Goal: Task Accomplishment & Management: Use online tool/utility

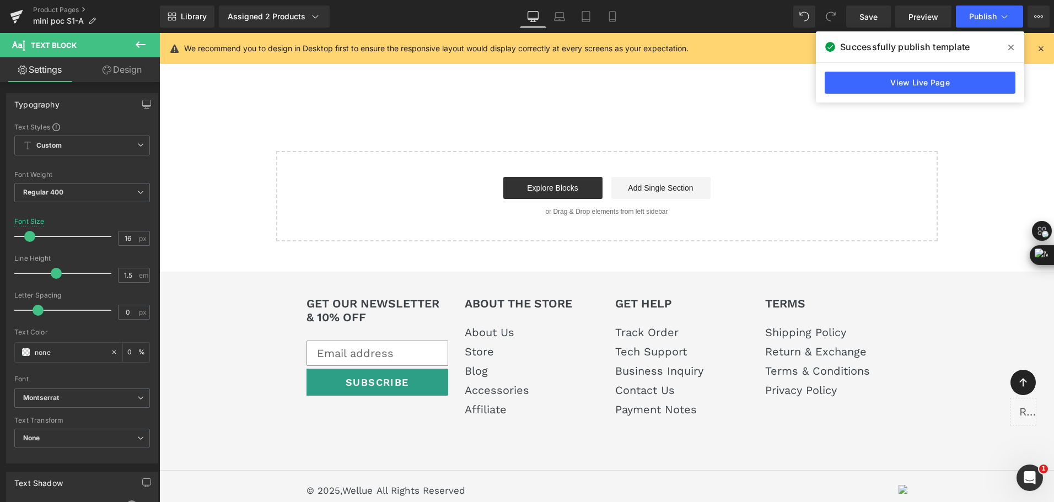
click at [402, 20] on div "Library Assigned 2 Products Product Preview Mini Portable O2 Concentrator Mini …" at bounding box center [607, 17] width 894 height 22
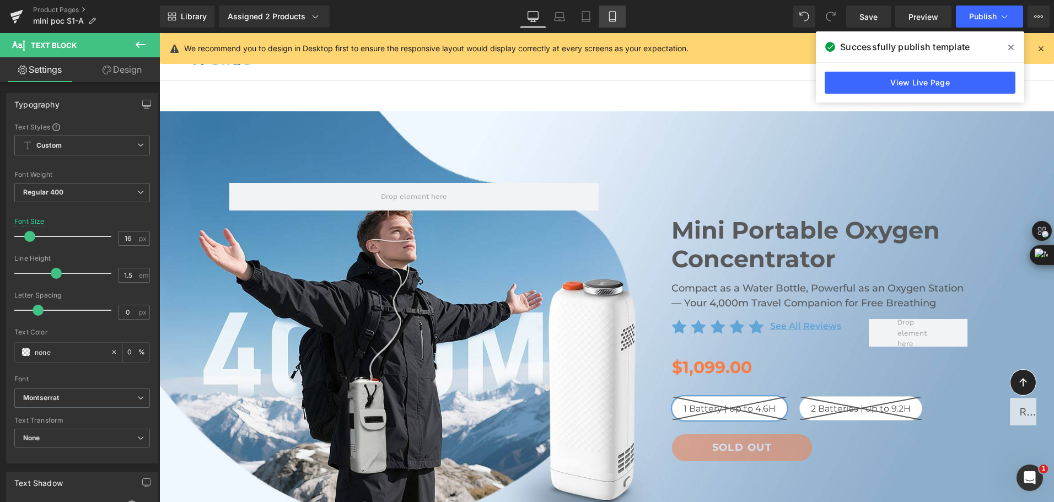
click at [610, 13] on icon at bounding box center [612, 17] width 6 height 10
type input "18"
type input "0"
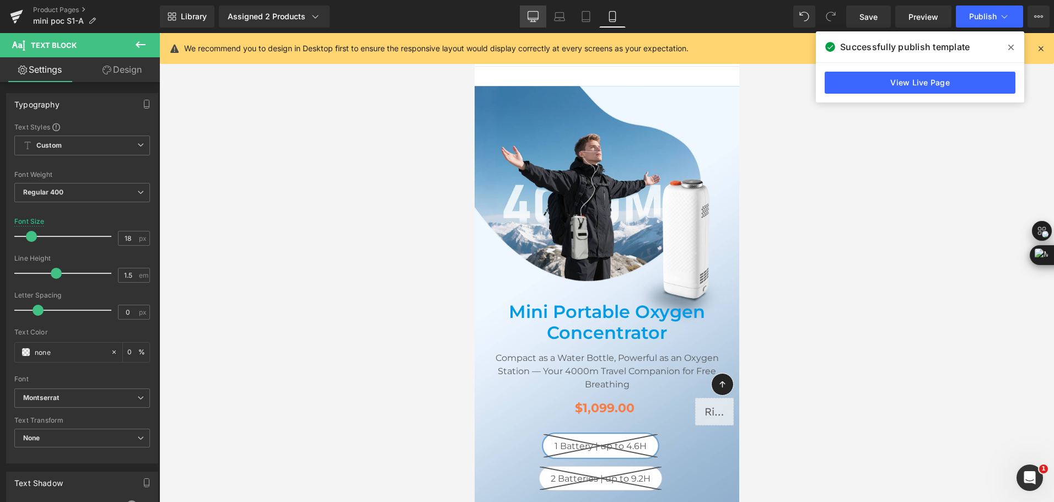
click at [535, 17] on icon at bounding box center [533, 16] width 11 height 11
type input "16"
type input "0"
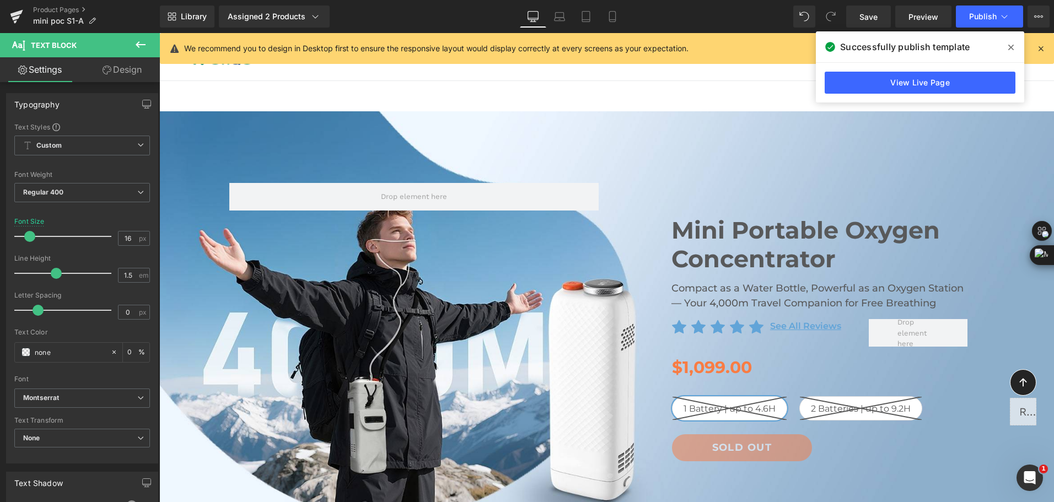
click at [699, 0] on div "Library Assigned 2 Products Product Preview Mini Portable O2 Concentrator Mini …" at bounding box center [607, 16] width 894 height 33
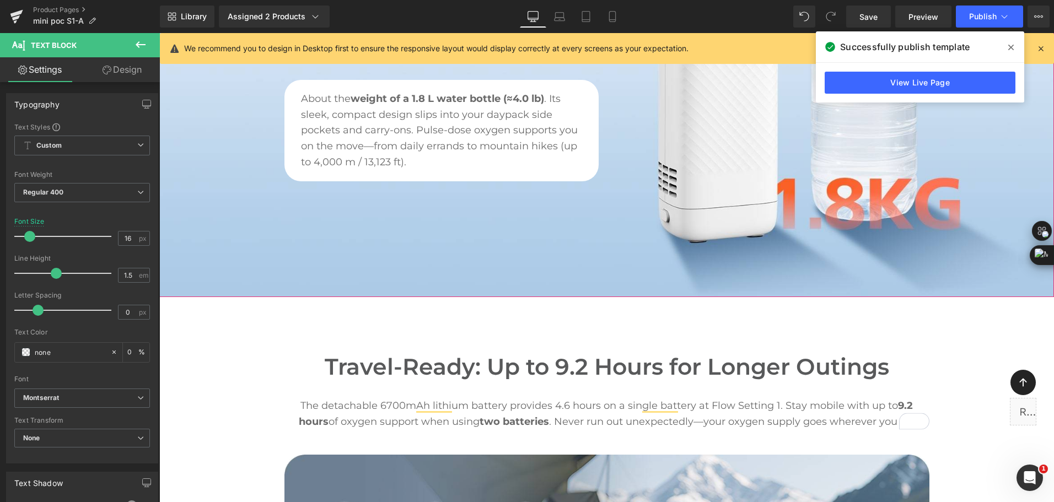
scroll to position [1103, 0]
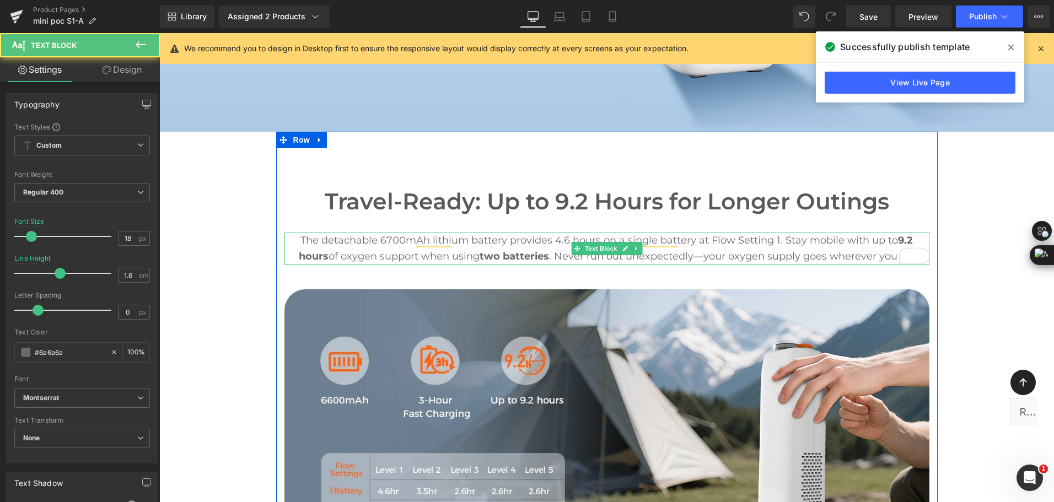
click at [776, 251] on p "The detachable 6700mAh lithium battery provides 4.6 hours on a single battery a…" at bounding box center [606, 249] width 645 height 32
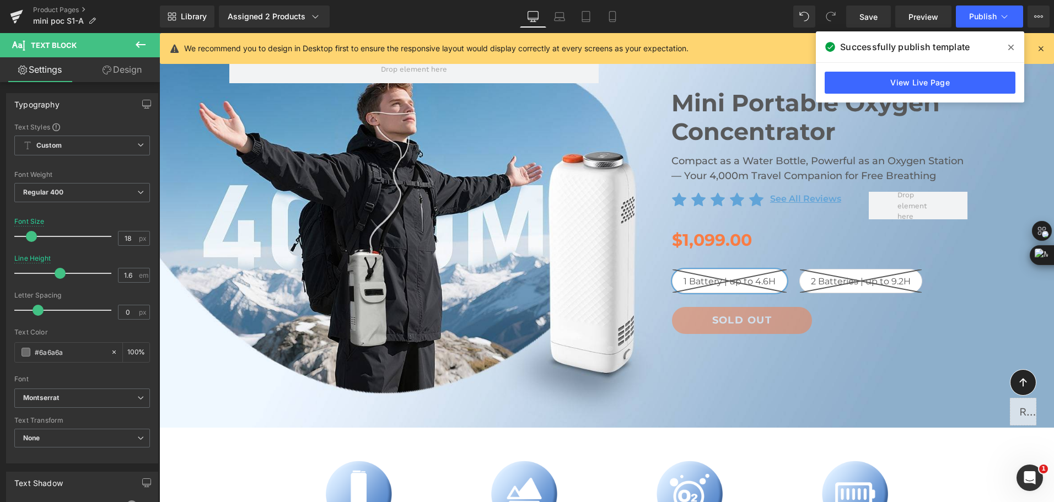
scroll to position [110, 0]
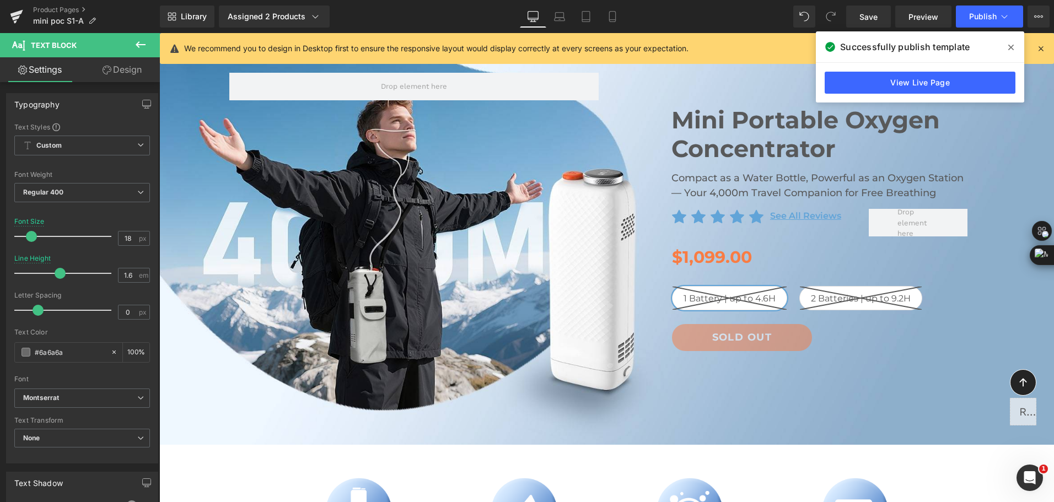
click at [1008, 46] on icon at bounding box center [1011, 47] width 6 height 9
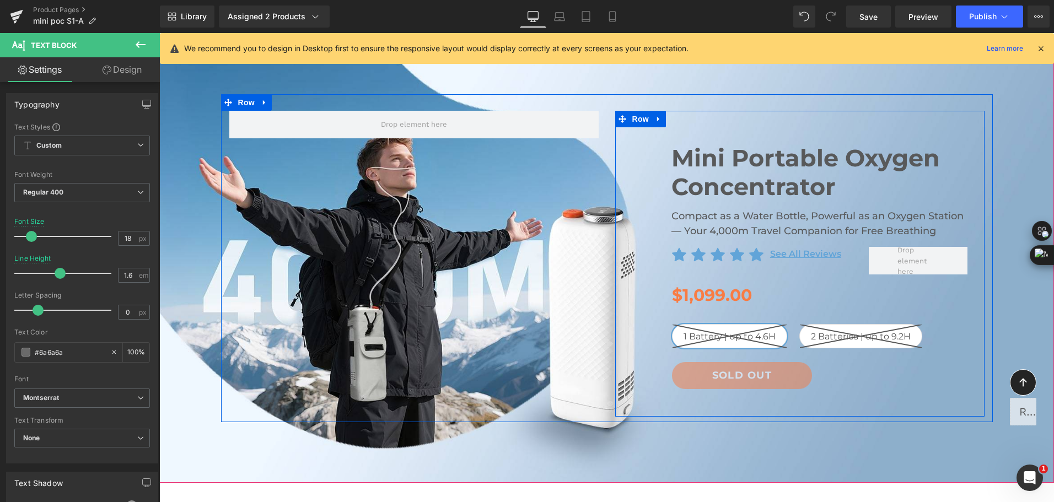
scroll to position [55, 0]
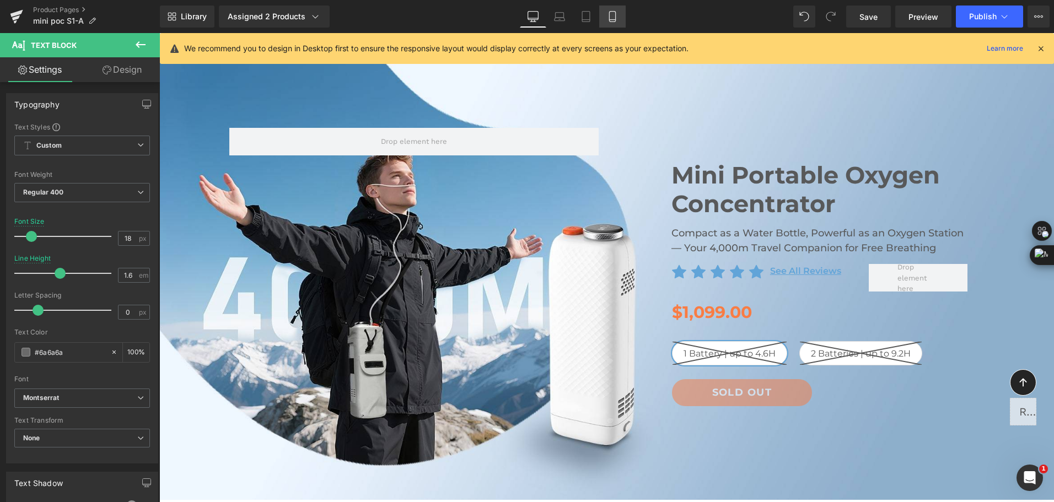
drag, startPoint x: 61, startPoint y: 273, endPoint x: 615, endPoint y: 11, distance: 612.3
click at [615, 12] on icon at bounding box center [612, 17] width 6 height 10
type input "16"
type input "100"
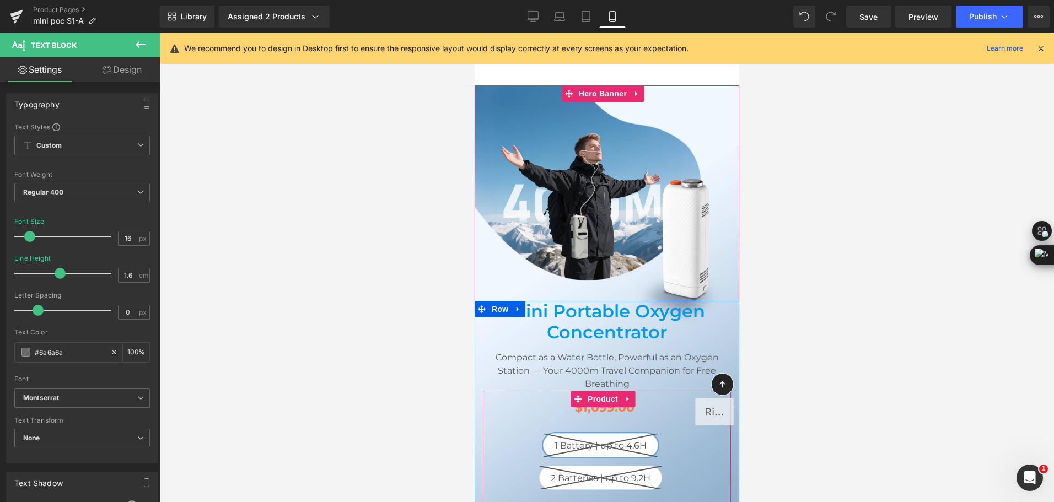
scroll to position [0, 0]
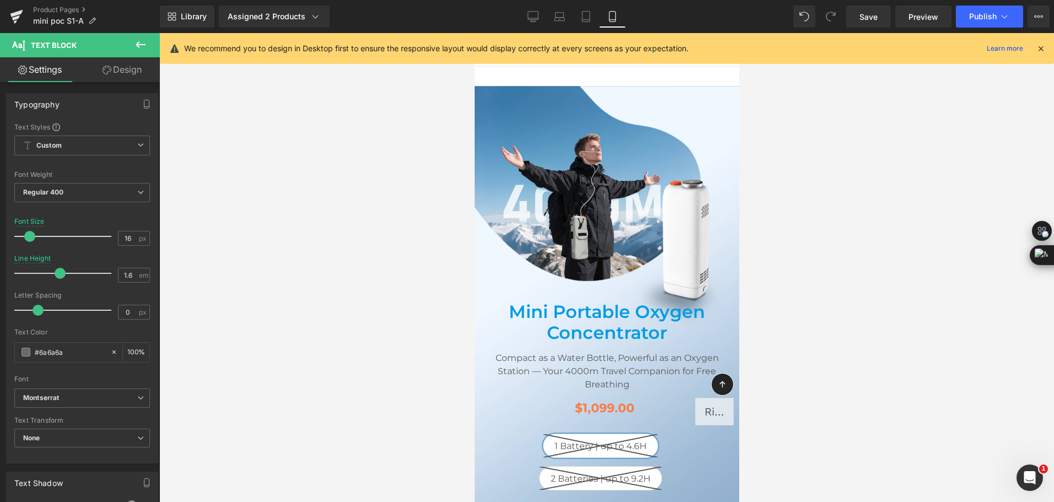
click at [695, 5] on div "Library Assigned 2 Products Product Preview Mini Portable O2 Concentrator Mini …" at bounding box center [607, 16] width 894 height 33
click at [542, 22] on link "Desktop" at bounding box center [533, 17] width 26 height 22
type input "18"
type input "100"
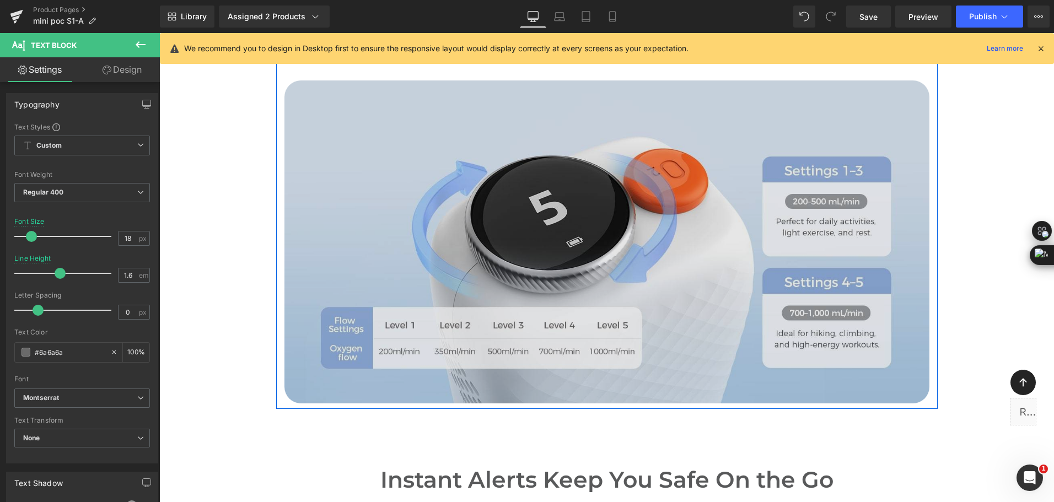
scroll to position [3032, 0]
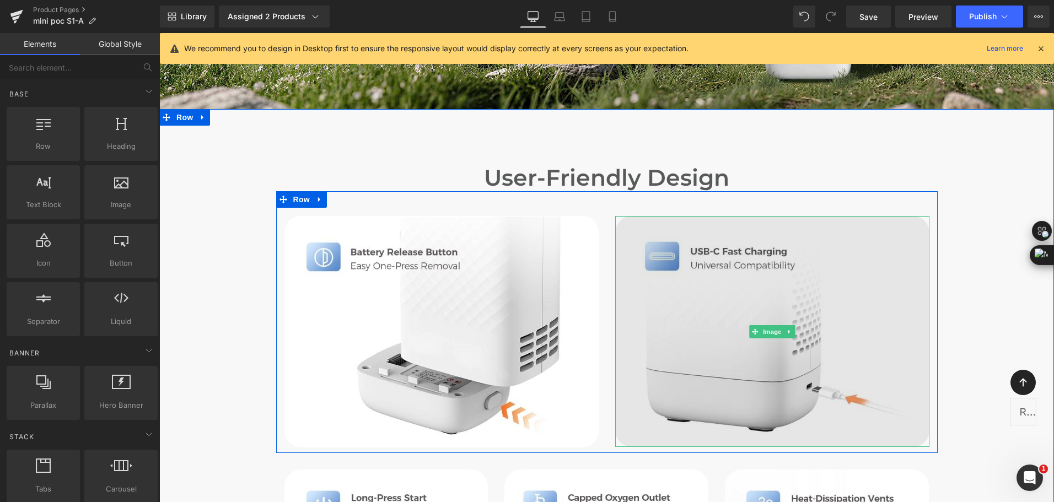
scroll to position [3914, 0]
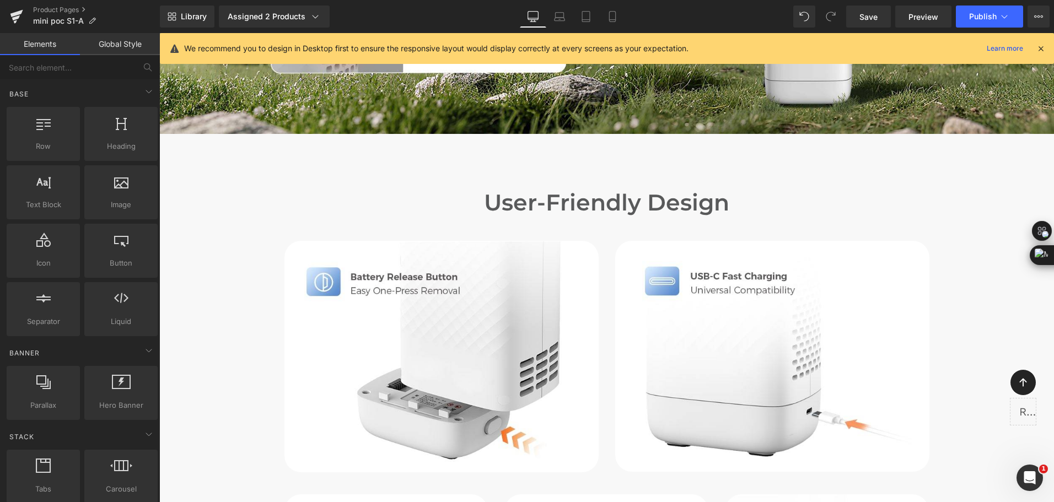
drag, startPoint x: 874, startPoint y: 42, endPoint x: 884, endPoint y: 191, distance: 149.7
click at [884, 191] on h2 "User-Friendly Design" at bounding box center [606, 202] width 895 height 27
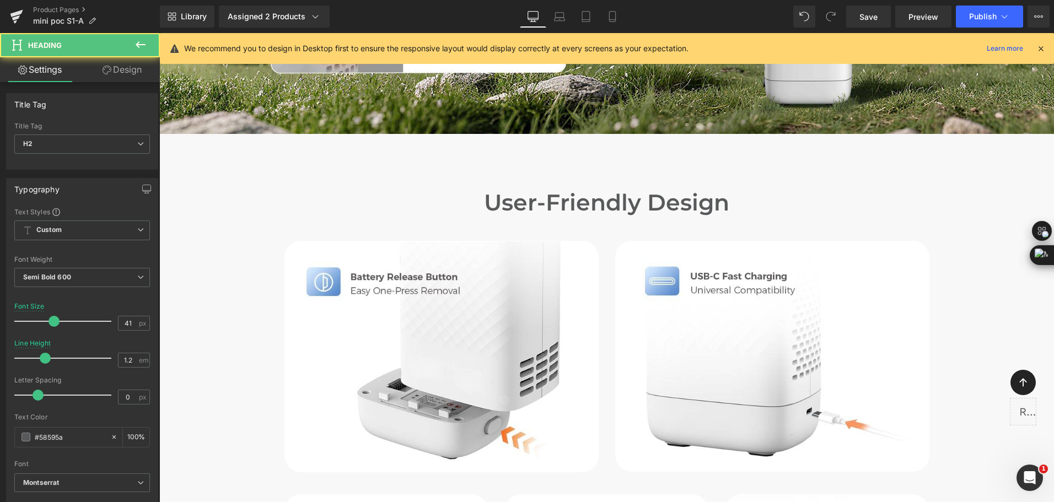
click at [715, 9] on div "Library Assigned 2 Products Product Preview Mini Portable O2 Concentrator Mini …" at bounding box center [607, 17] width 894 height 22
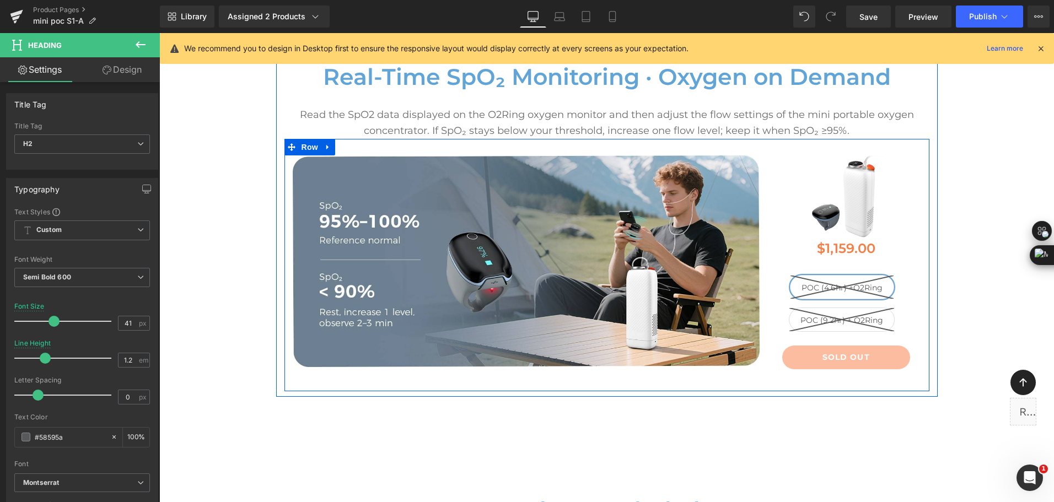
scroll to position [5182, 0]
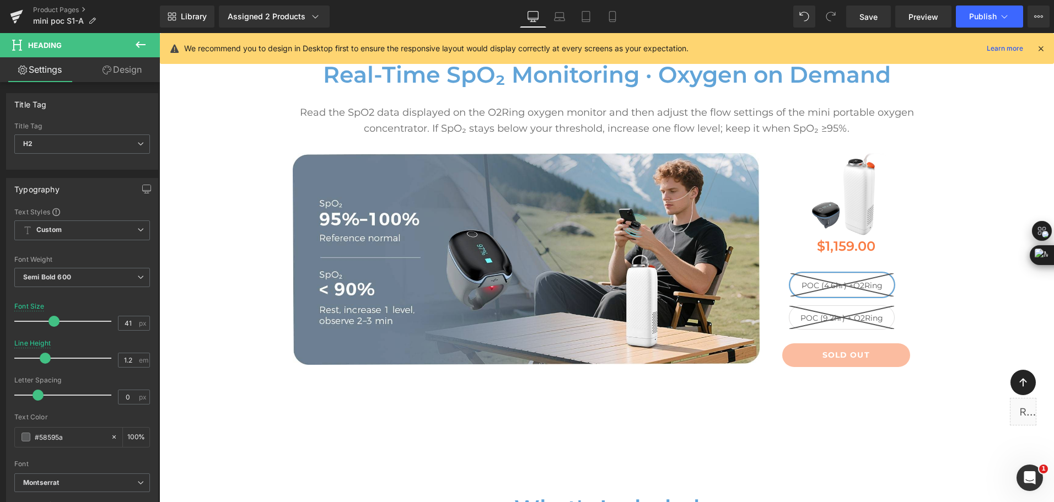
click at [673, 9] on div "Library Assigned 2 Products Product Preview Mini Portable O2 Concentrator Mini …" at bounding box center [607, 17] width 894 height 22
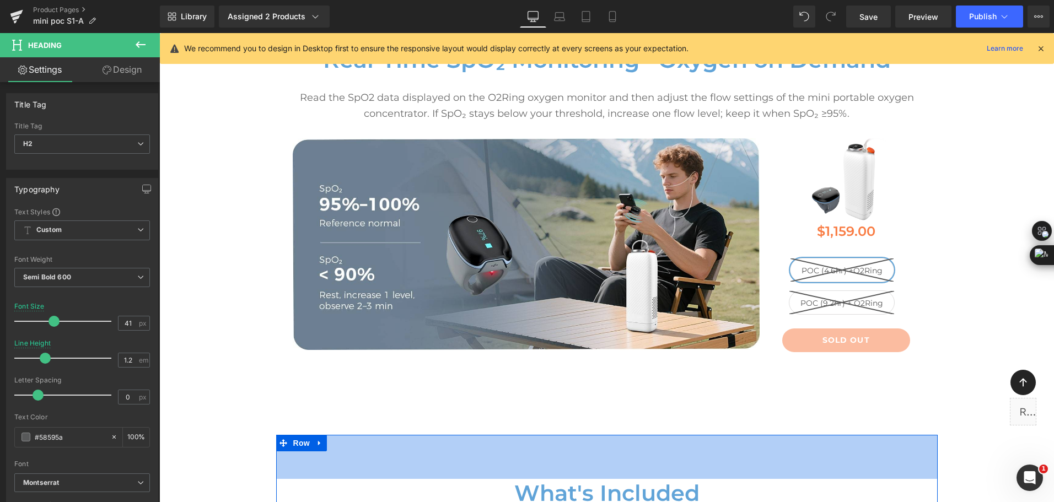
scroll to position [5072, 0]
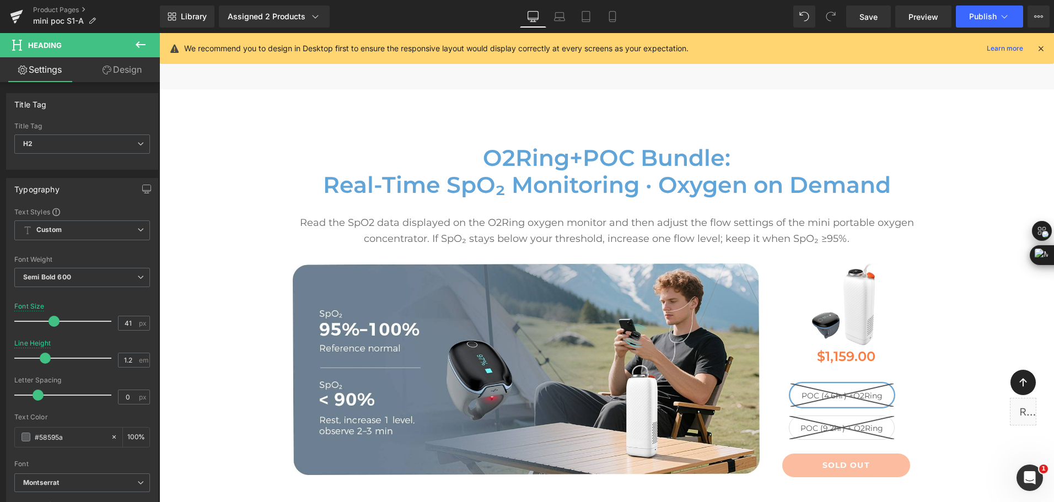
scroll to position [5072, 0]
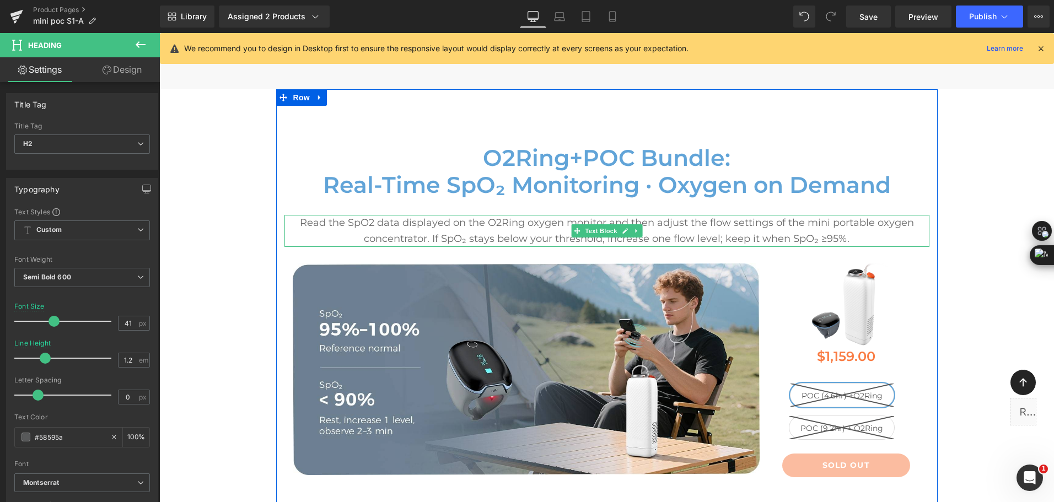
click at [329, 218] on p "Read the SpO2 data displayed on the O2Ring oxygen monitor and then adjust the f…" at bounding box center [606, 231] width 645 height 32
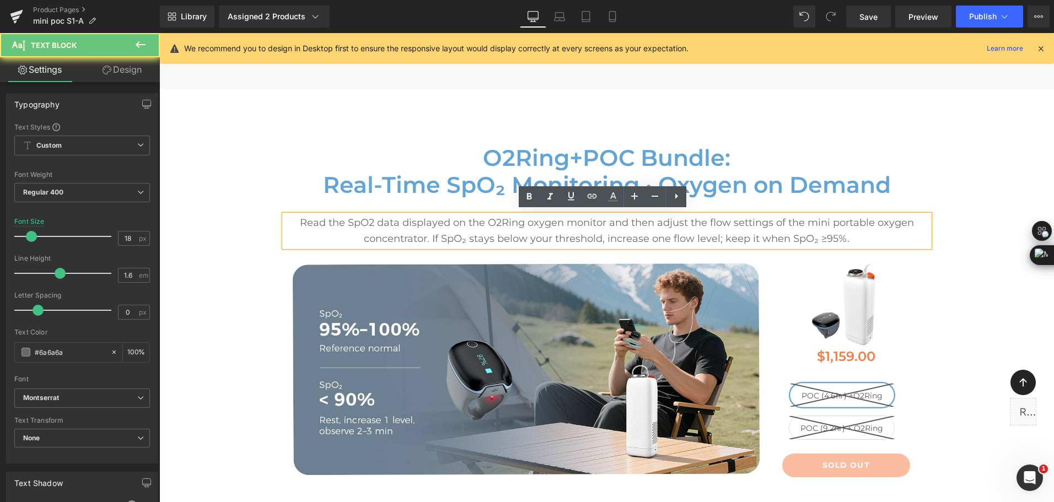
click at [300, 221] on p "Read the SpO2 data displayed on the O2Ring oxygen monitor and then adjust the f…" at bounding box center [606, 231] width 645 height 32
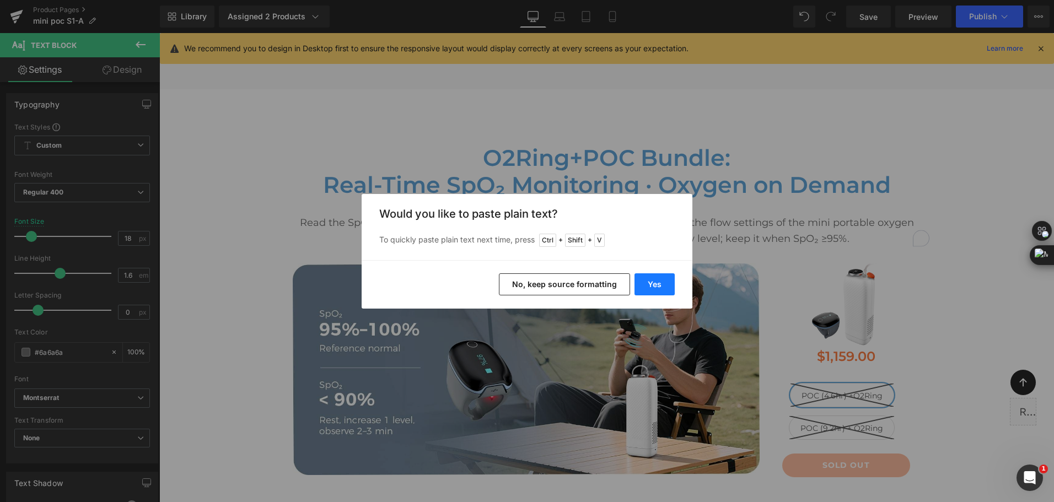
click at [654, 287] on button "Yes" at bounding box center [655, 284] width 40 height 22
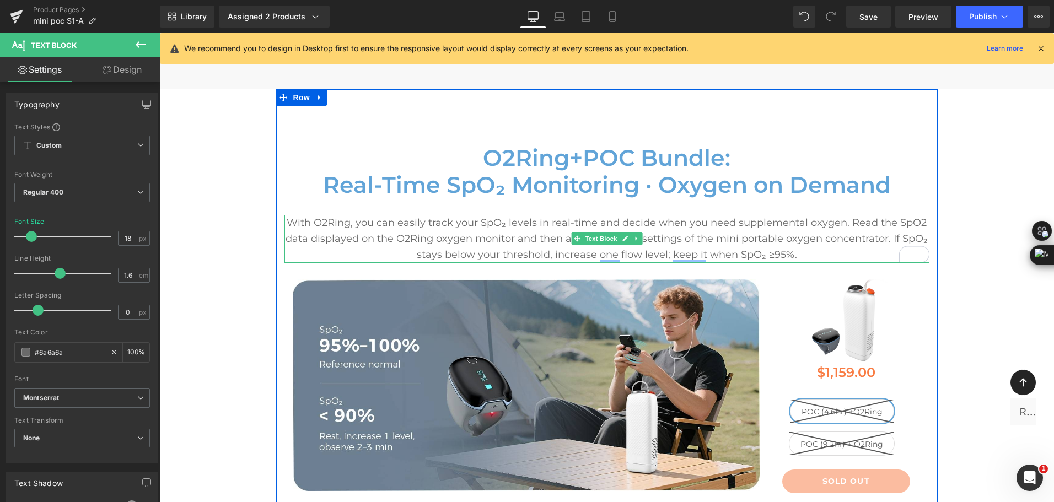
click at [649, 222] on p "With O2Ring, you can easily track your SpO₂ levels in real-time and decide when…" at bounding box center [606, 238] width 645 height 47
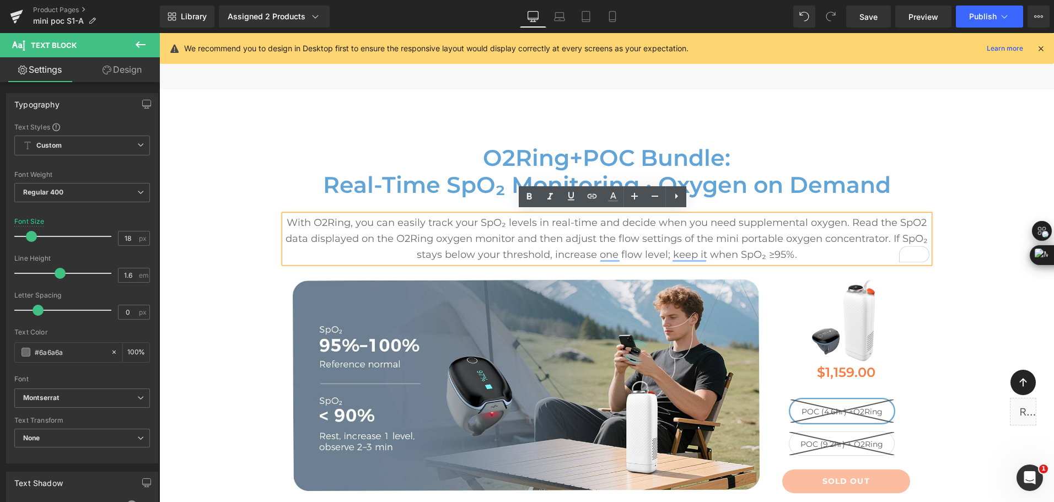
click at [592, 224] on p "With O2Ring, you can easily track your SpO₂ levels in real-time and decide when…" at bounding box center [606, 238] width 645 height 47
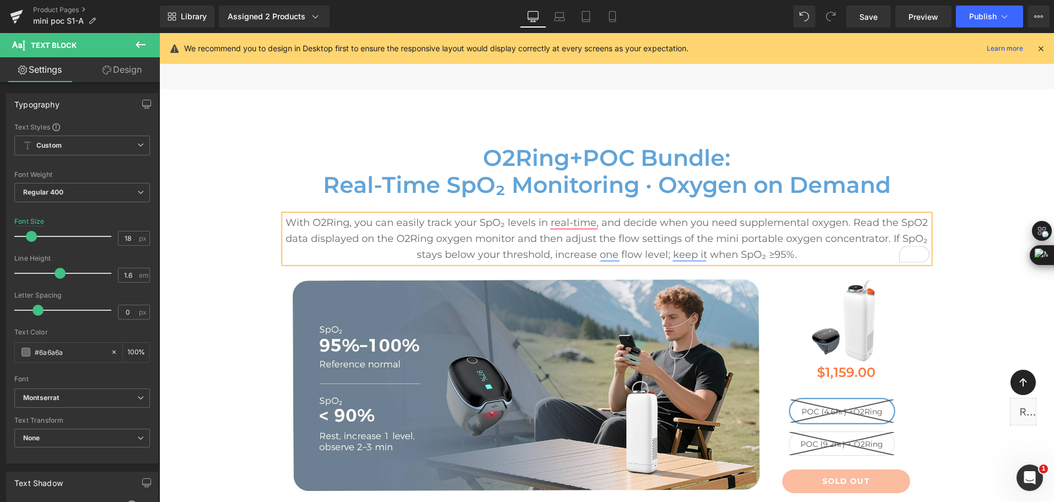
click at [839, 223] on p "With O2Ring, you can easily track your SpO₂ levels in real-time, and decide whe…" at bounding box center [606, 238] width 645 height 47
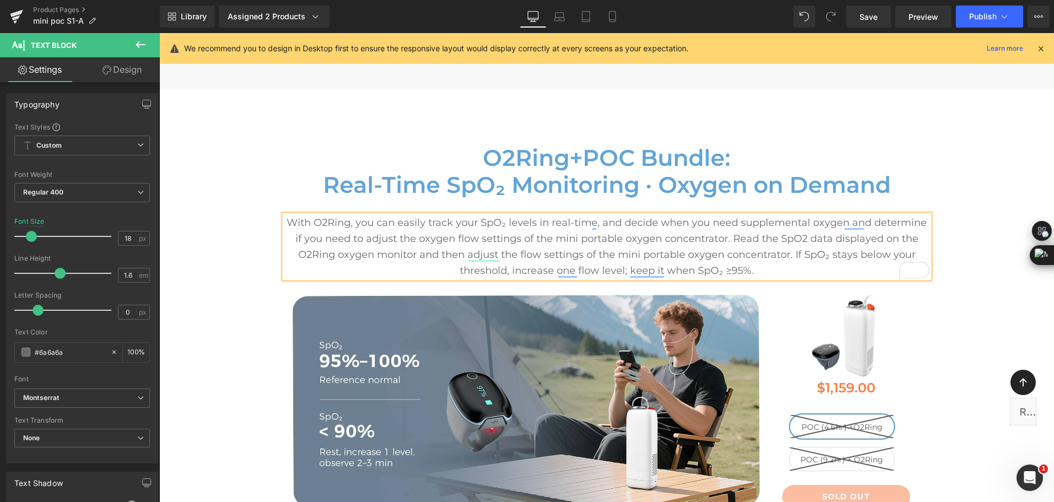
click at [345, 223] on p "With O2Ring, you can easily track your SpO₂ levels in real-time, and decide whe…" at bounding box center [606, 246] width 645 height 63
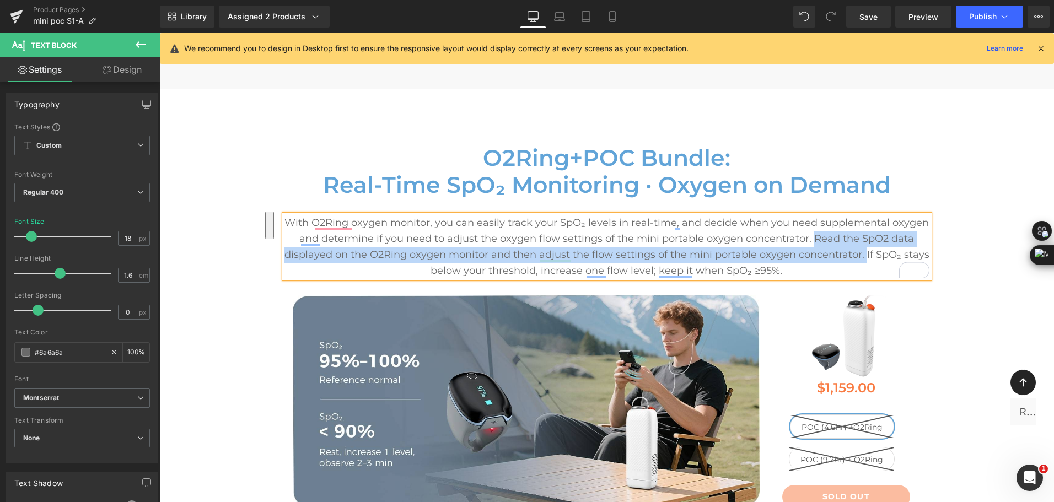
drag, startPoint x: 862, startPoint y: 254, endPoint x: 812, endPoint y: 237, distance: 53.0
click at [812, 237] on p "With O2Ring oxygen monitor, you can easily track your SpO₂ levels in real-time,…" at bounding box center [606, 246] width 645 height 63
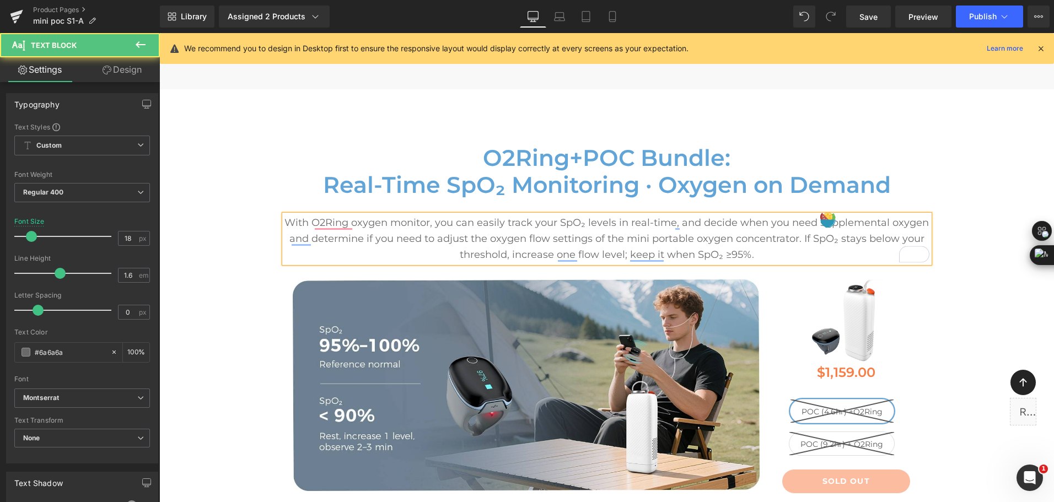
click at [508, 251] on p "With O2Ring oxygen monitor, you can easily track your SpO₂ levels in real-time,…" at bounding box center [606, 238] width 645 height 47
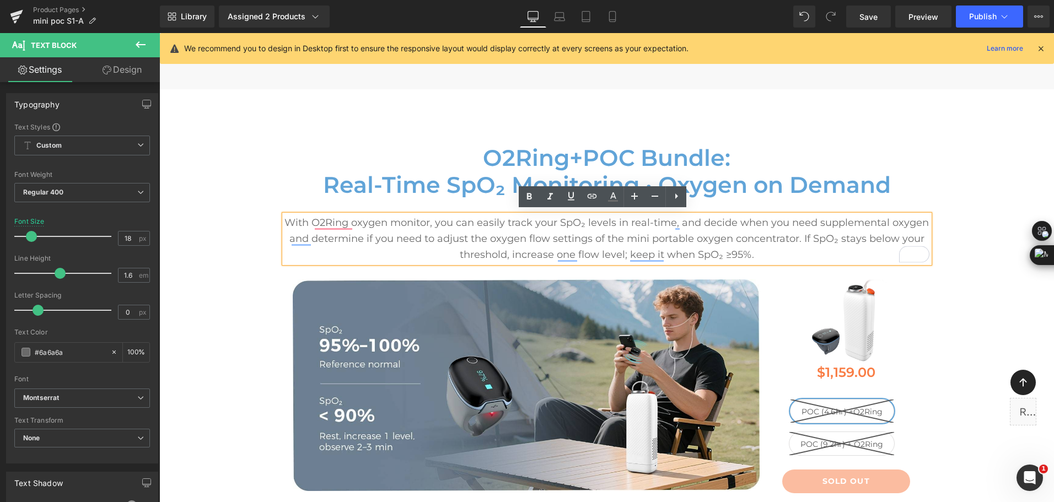
click at [505, 251] on p "With O2Ring oxygen monitor, you can easily track your SpO₂ levels in real-time,…" at bounding box center [606, 238] width 645 height 47
click at [511, 249] on p "With O2Ring oxygen monitor, you can easily track your SpO₂ levels in real-time,…" at bounding box center [606, 238] width 645 height 47
click at [733, 245] on p "With O2Ring oxygen monitor, you can easily track your SpO₂ levels in real-time,…" at bounding box center [606, 238] width 645 height 47
click at [777, 246] on p "With O2Ring oxygen monitor, you can easily track your SpO₂ levels in real-time,…" at bounding box center [606, 238] width 645 height 47
click at [342, 225] on p "With O2Ring oxygen monitor, you can easily track your SpO₂ levels in real-time,…" at bounding box center [606, 238] width 645 height 47
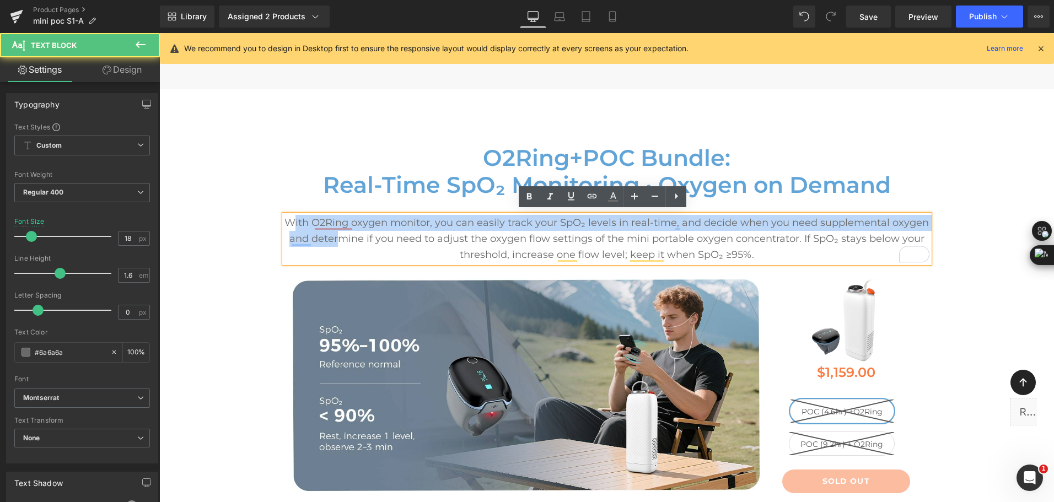
drag, startPoint x: 290, startPoint y: 223, endPoint x: 336, endPoint y: 229, distance: 46.1
click at [336, 230] on p "With O2Ring oxygen monitor, you can easily track your SpO₂ levels in real-time,…" at bounding box center [606, 238] width 645 height 47
click at [316, 225] on p "With O2Ring oxygen monitor, you can easily track your SpO₂ levels in real-time,…" at bounding box center [606, 238] width 645 height 47
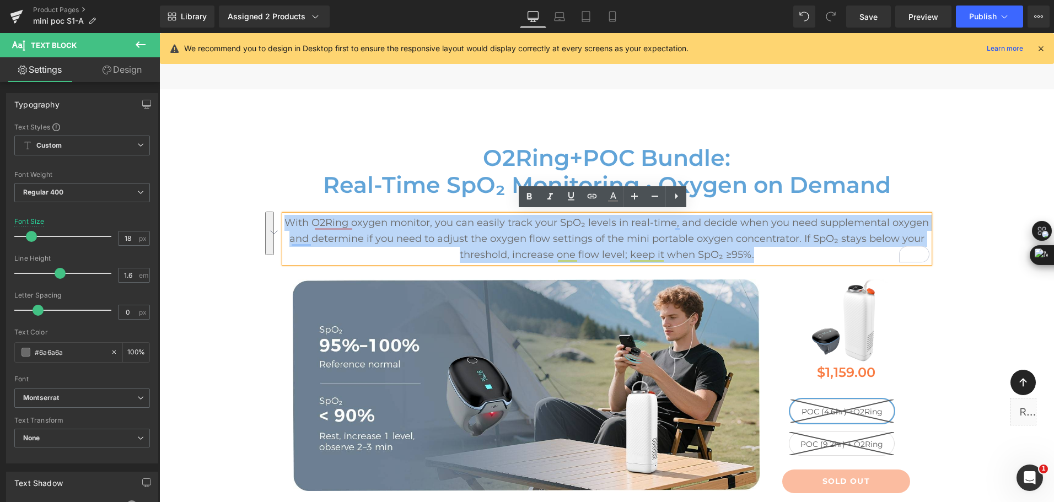
drag, startPoint x: 287, startPoint y: 220, endPoint x: 775, endPoint y: 257, distance: 488.8
click at [775, 257] on p "With O2Ring oxygen monitor, you can easily track your SpO₂ levels in real-time,…" at bounding box center [606, 238] width 645 height 47
copy p "With O2Ring oxygen monitor, you can easily track your SpO₂ levels in real-time,…"
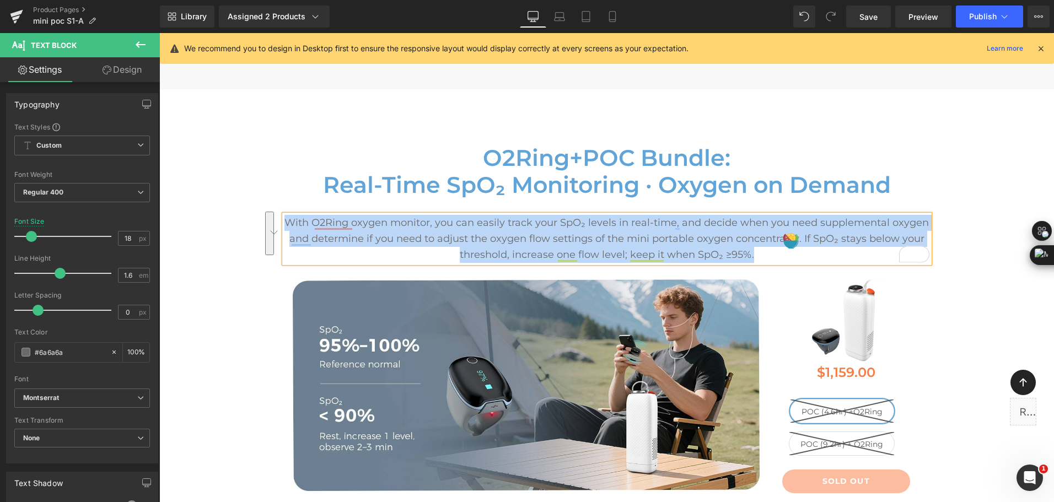
click at [563, 239] on p "With O2Ring oxygen monitor, you can easily track your SpO₂ levels in real-time,…" at bounding box center [606, 238] width 645 height 47
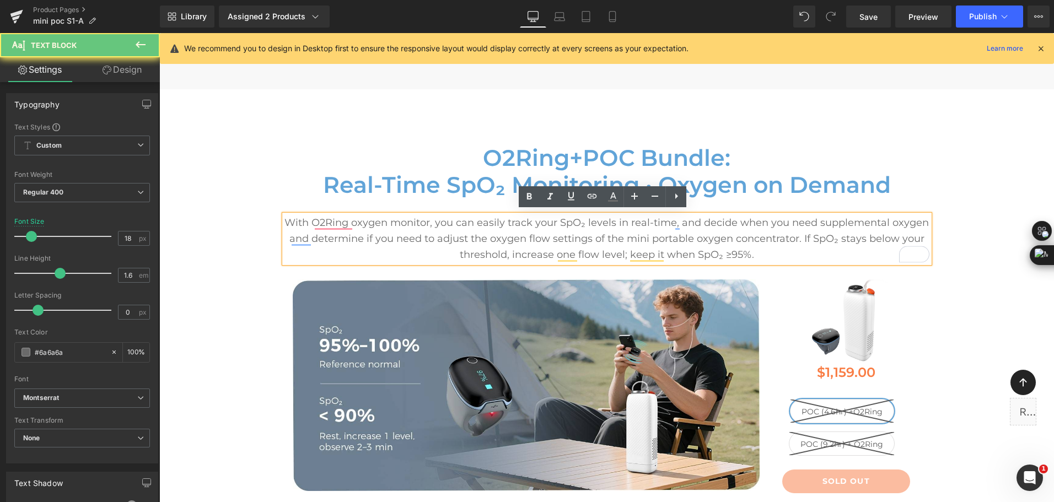
click at [771, 251] on p "With O2Ring oxygen monitor, you can easily track your SpO₂ levels in real-time,…" at bounding box center [606, 238] width 645 height 47
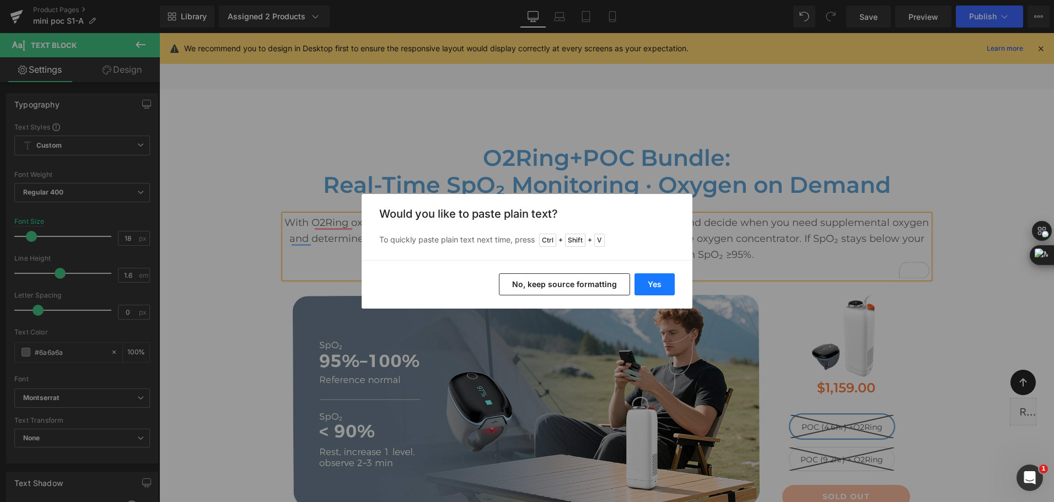
click at [656, 282] on button "Yes" at bounding box center [655, 284] width 40 height 22
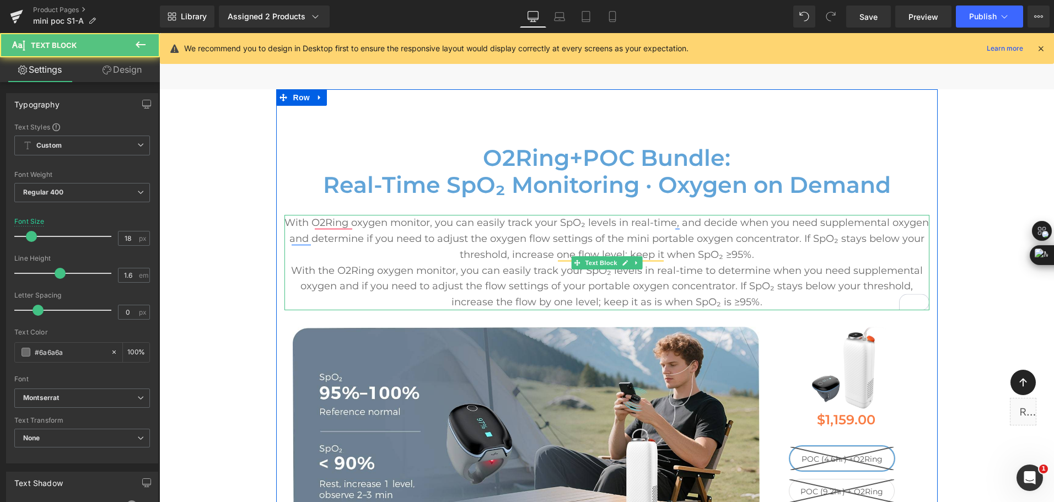
click at [425, 283] on p "With the O2Ring oxygen monitor, you can easily track your SpO₂ levels in real-t…" at bounding box center [606, 286] width 645 height 47
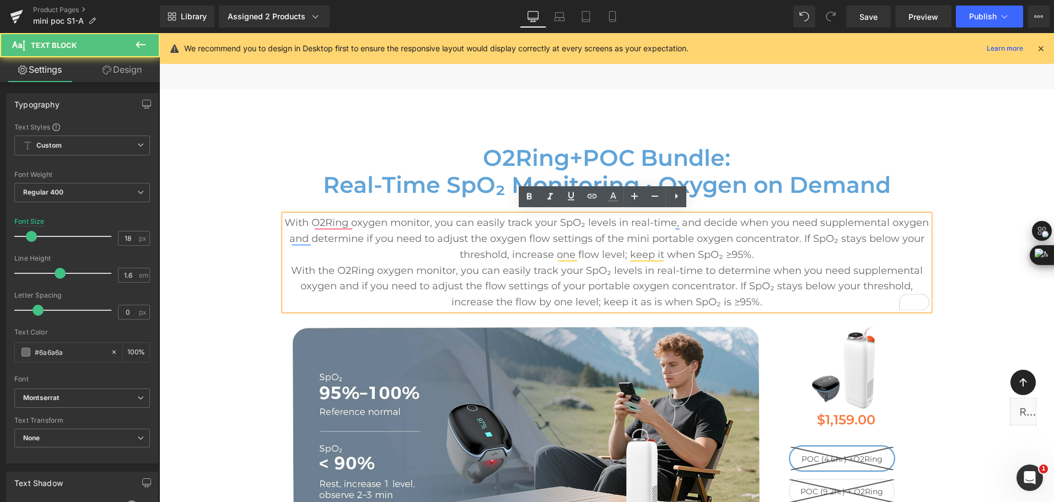
click at [755, 295] on p "With the O2Ring oxygen monitor, you can easily track your SpO₂ levels in real-t…" at bounding box center [606, 286] width 645 height 47
click at [772, 237] on p "With O2Ring oxygen monitor, you can easily track your SpO₂ levels in real-time,…" at bounding box center [606, 238] width 645 height 47
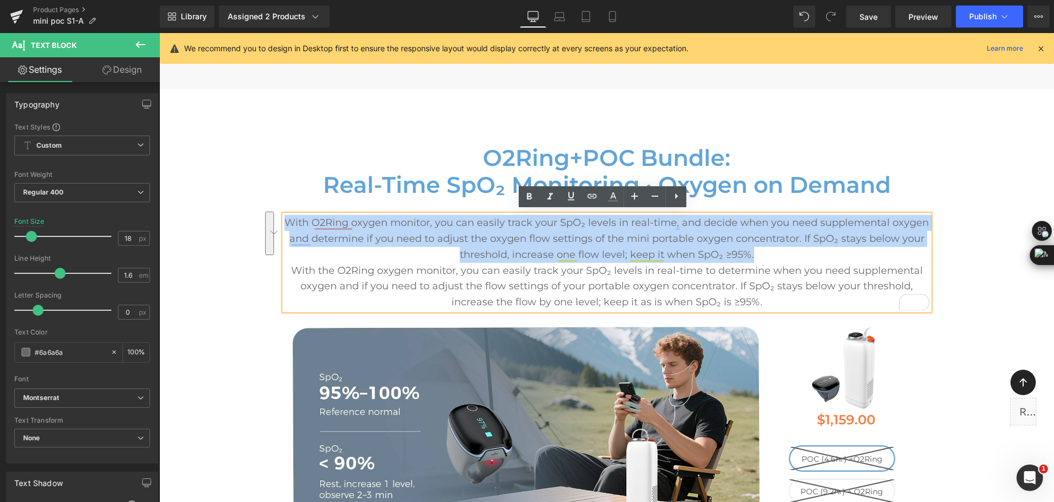
drag, startPoint x: 770, startPoint y: 247, endPoint x: 287, endPoint y: 218, distance: 483.8
click at [287, 218] on p "With O2Ring oxygen monitor, you can easily track your SpO₂ levels in real-time,…" at bounding box center [606, 238] width 645 height 47
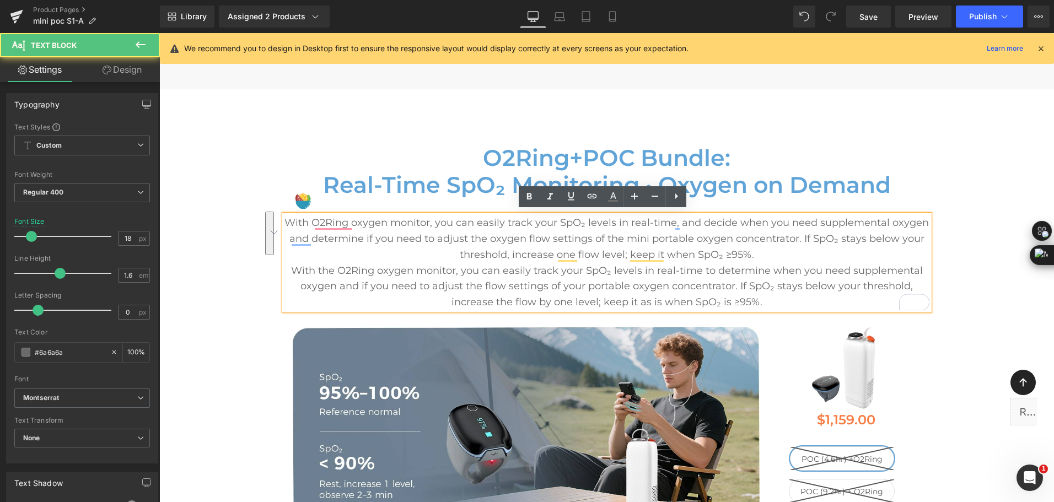
click at [542, 300] on p "With the O2Ring oxygen monitor, you can easily track your SpO₂ levels in real-t…" at bounding box center [606, 286] width 645 height 47
click at [541, 298] on p "With the O2Ring oxygen monitor, you can easily track your SpO₂ levels in real-t…" at bounding box center [606, 286] width 645 height 47
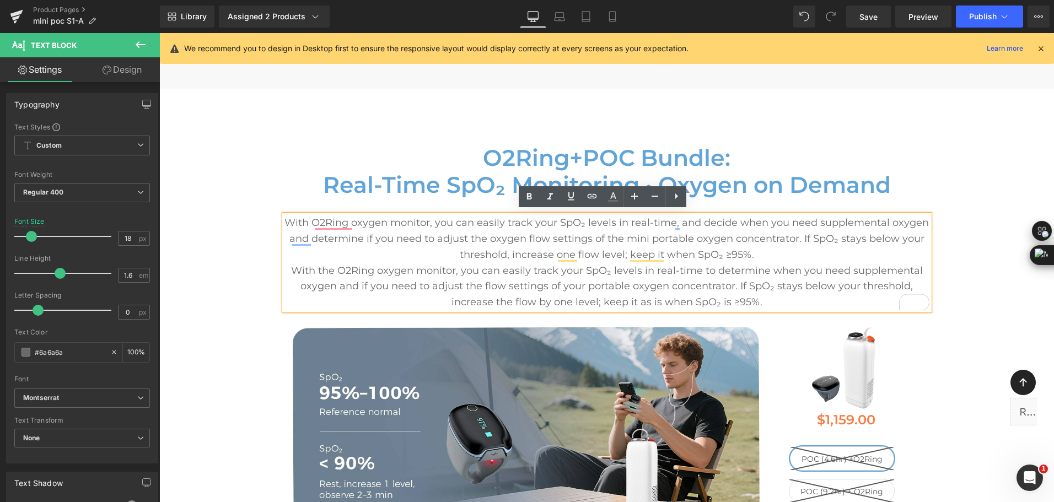
click at [541, 297] on p "With the O2Ring oxygen monitor, you can easily track your SpO₂ levels in real-t…" at bounding box center [606, 286] width 645 height 47
click at [539, 297] on p "With the O2Ring oxygen monitor, you can easily track your SpO₂ levels in real-t…" at bounding box center [606, 286] width 645 height 47
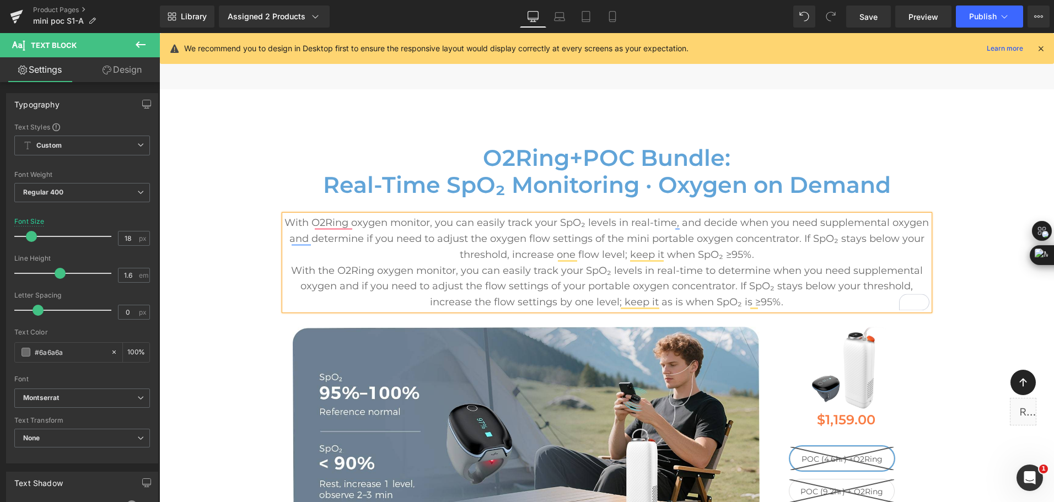
click at [810, 277] on p "With the O2Ring oxygen monitor, you can easily track your SpO₂ levels in real-t…" at bounding box center [606, 286] width 645 height 47
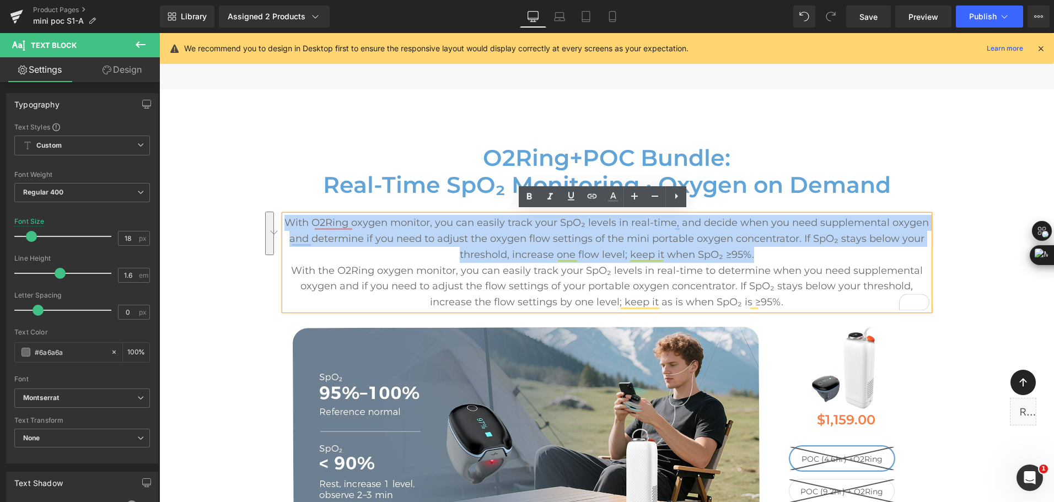
drag, startPoint x: 759, startPoint y: 248, endPoint x: 283, endPoint y: 219, distance: 476.1
click at [284, 219] on p "With O2Ring oxygen monitor, you can easily track your SpO₂ levels in real-time,…" at bounding box center [606, 238] width 645 height 47
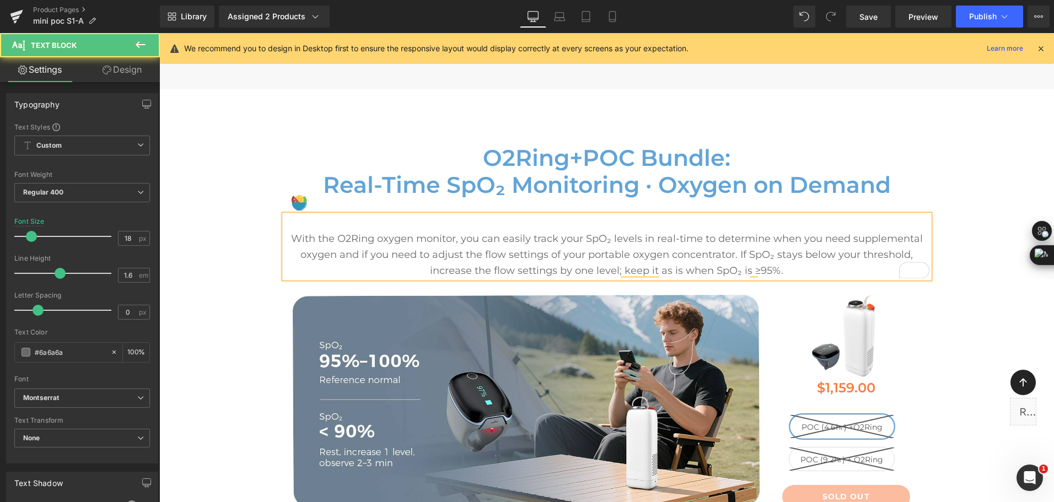
click at [291, 235] on p "With the O2Ring oxygen monitor, you can easily track your SpO₂ levels in real-t…" at bounding box center [606, 254] width 645 height 47
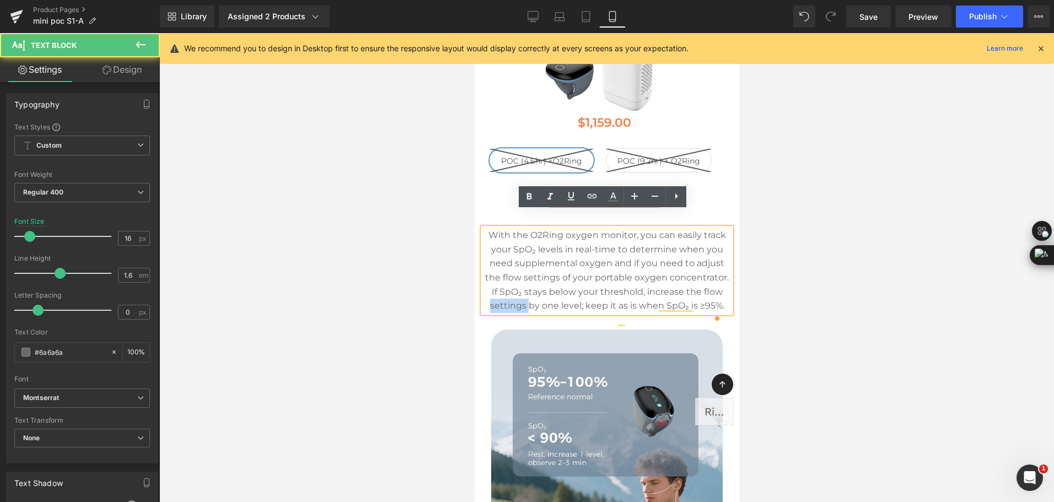
drag, startPoint x: 570, startPoint y: 291, endPoint x: 605, endPoint y: 286, distance: 36.3
click at [605, 286] on span "With the O2Ring oxygen monitor, you can easily track your SpO₂ levels in real-t…" at bounding box center [607, 270] width 244 height 81
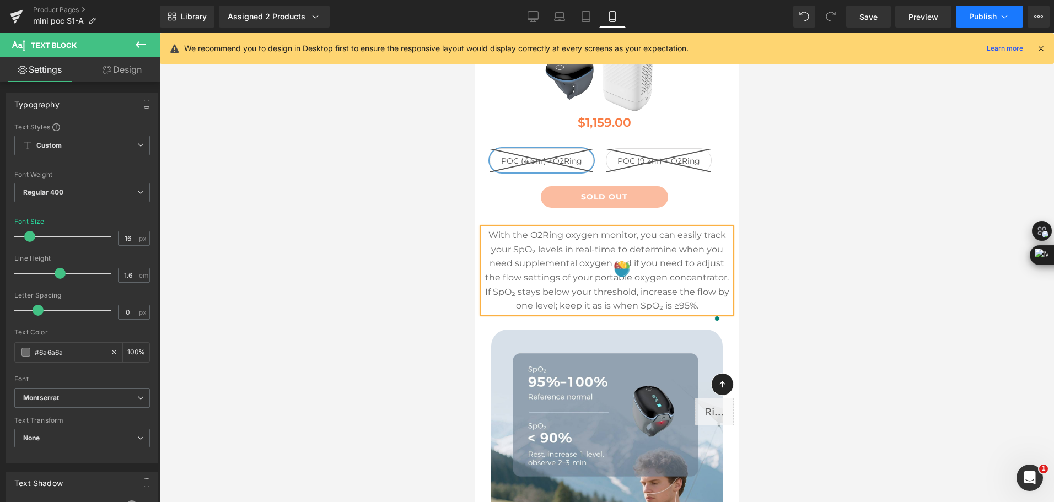
click at [958, 19] on button "Publish" at bounding box center [989, 17] width 67 height 22
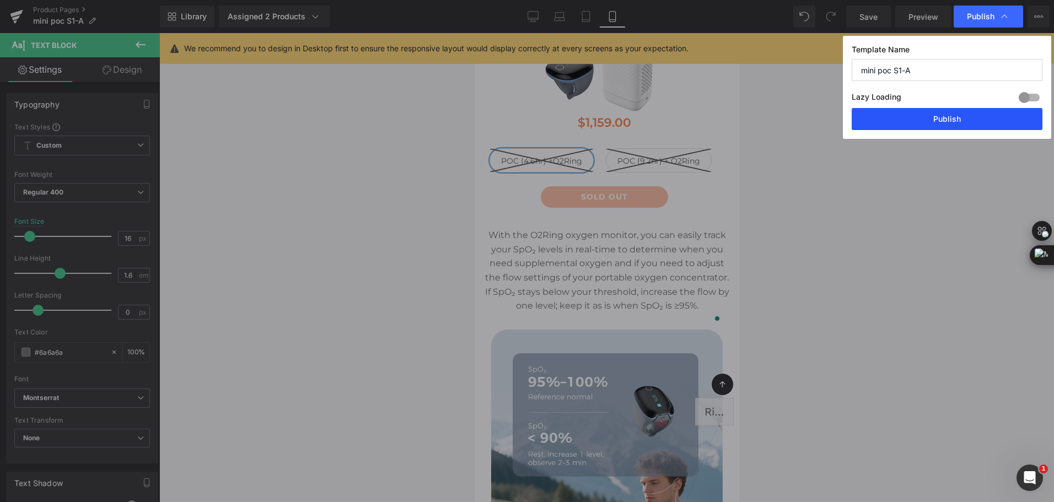
click at [941, 111] on button "Publish" at bounding box center [947, 119] width 191 height 22
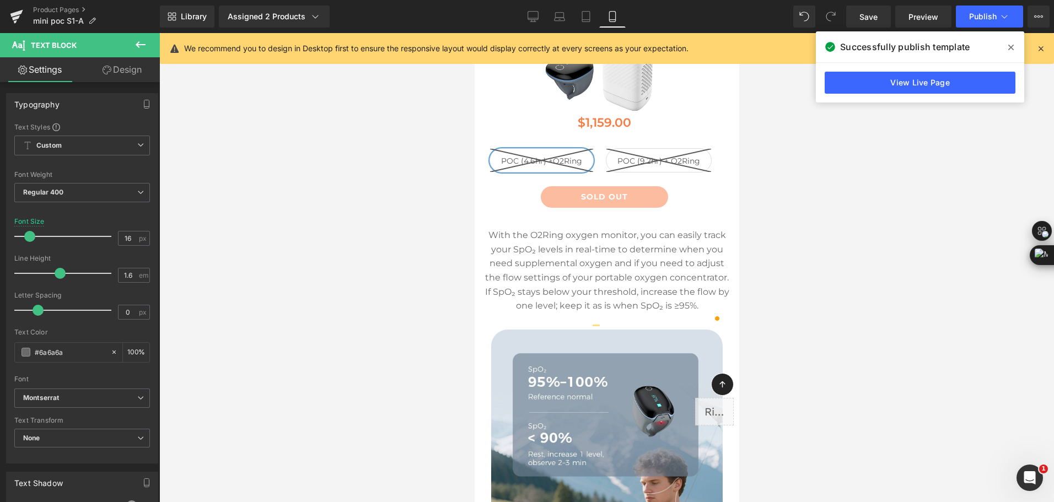
click at [880, 234] on div at bounding box center [606, 267] width 895 height 469
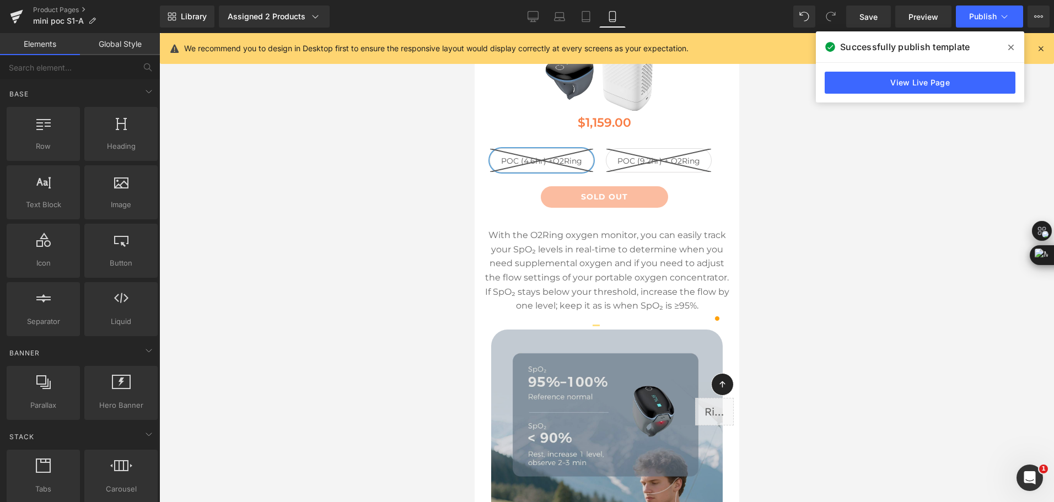
click at [519, 471] on img at bounding box center [607, 501] width 232 height 342
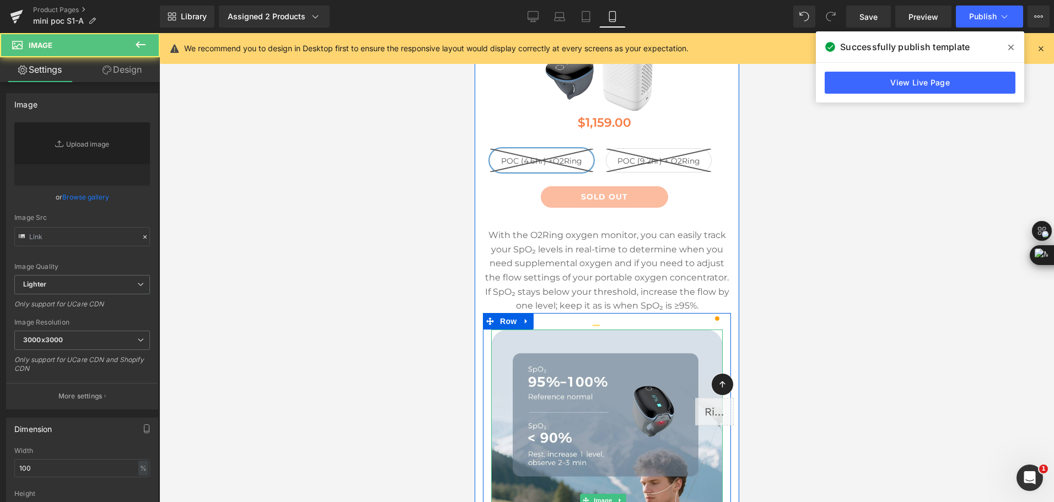
type input "https://ucarecdn.com/9e6bd138-f683-494d-85fe-243c9ac8cfa3/-/format/auto/-/previ…"
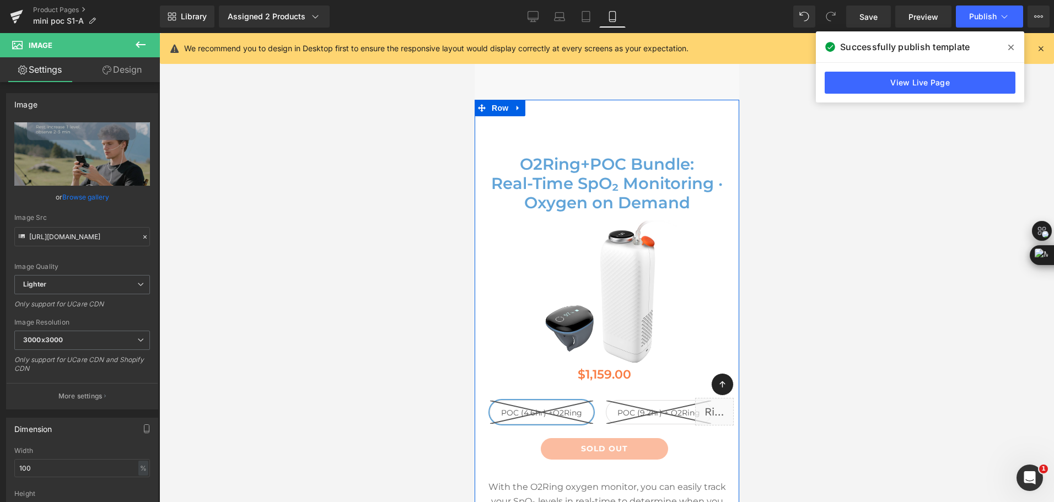
scroll to position [5336, 0]
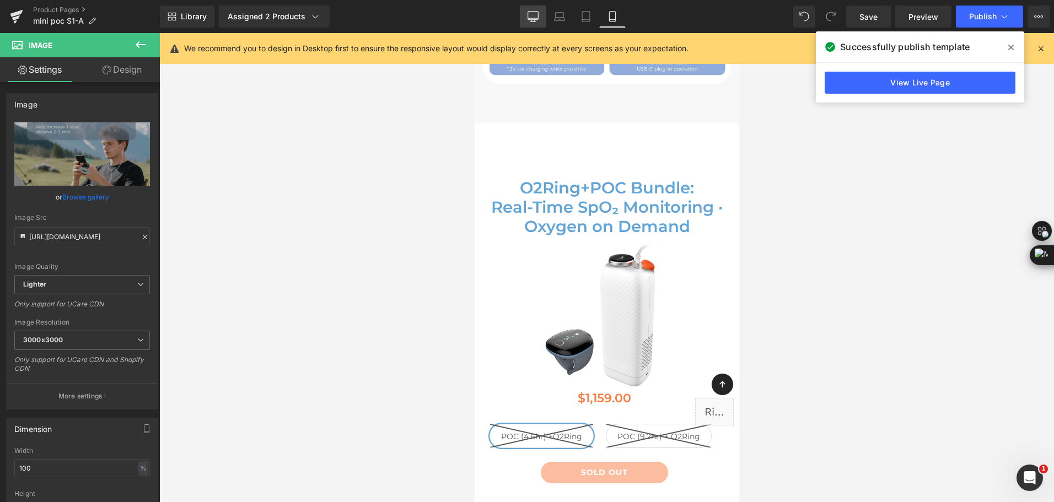
click at [540, 23] on link "Desktop" at bounding box center [533, 17] width 26 height 22
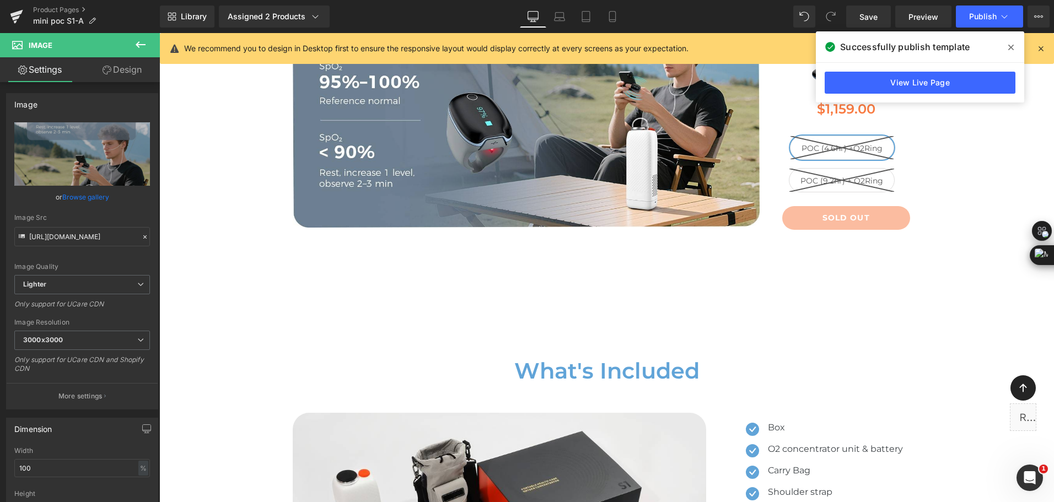
scroll to position [0, 0]
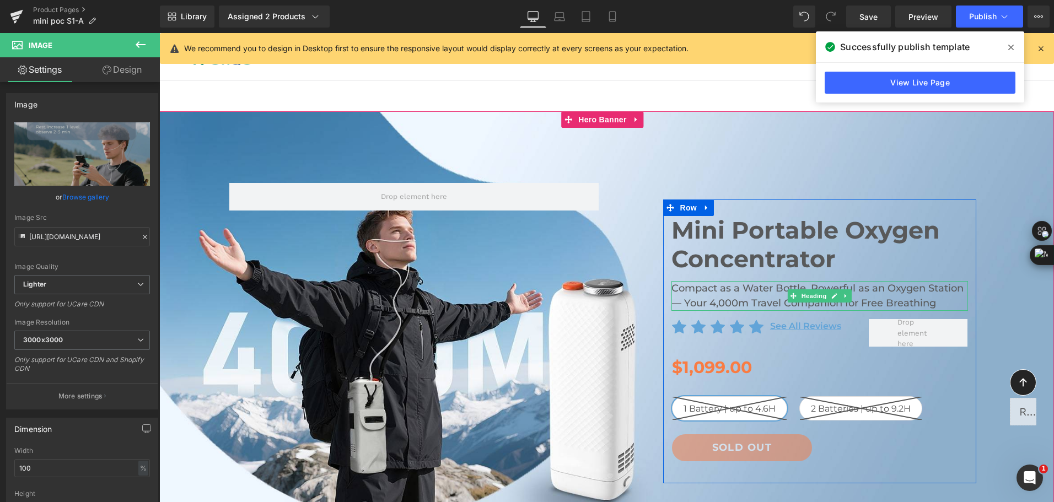
click at [715, 304] on h2 "Compact as a Water Bottle, Powerful as an Oxygen Station — Your 4,000m Travel C…" at bounding box center [820, 296] width 297 height 30
click at [713, 304] on h2 "Compact as a Water Bottle, Powerful as an Oxygen Station — Your 4,000m Travel C…" at bounding box center [820, 296] width 297 height 30
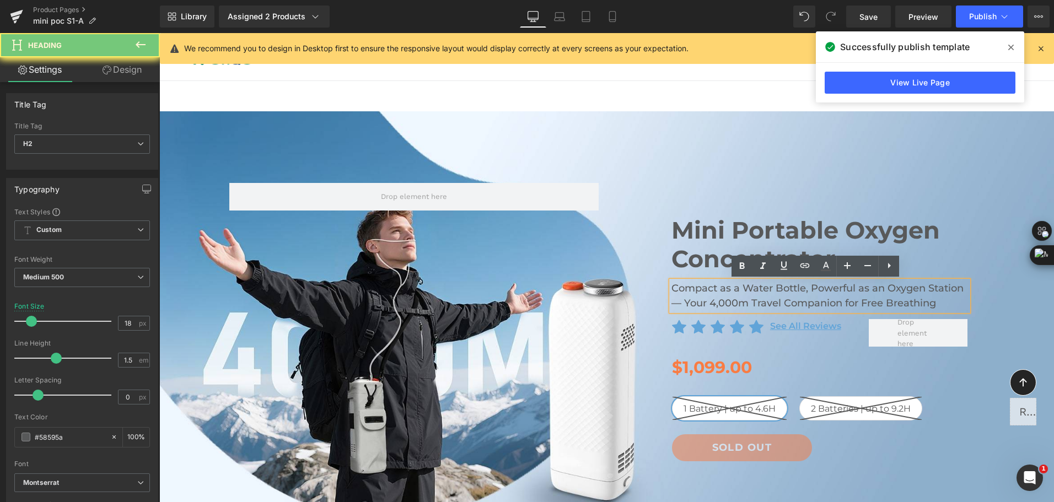
click at [705, 304] on h2 "Compact as a Water Bottle, Powerful as an Oxygen Station — Your 4,000m Travel C…" at bounding box center [820, 296] width 297 height 30
drag, startPoint x: 705, startPoint y: 304, endPoint x: 743, endPoint y: 303, distance: 38.6
click at [743, 303] on h2 "Compact as a Water Bottle, Powerful as an Oxygen Station — Your 4,000m Travel C…" at bounding box center [820, 296] width 297 height 30
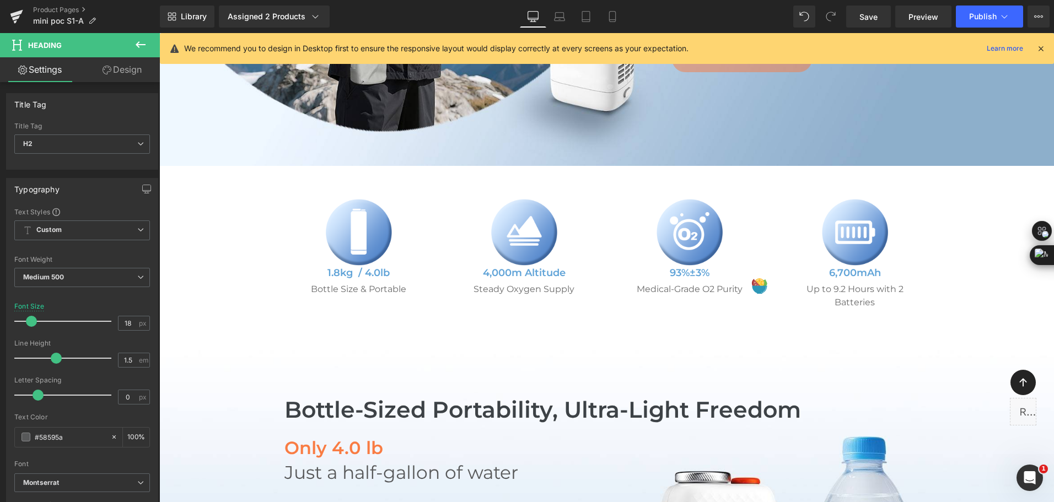
scroll to position [386, 0]
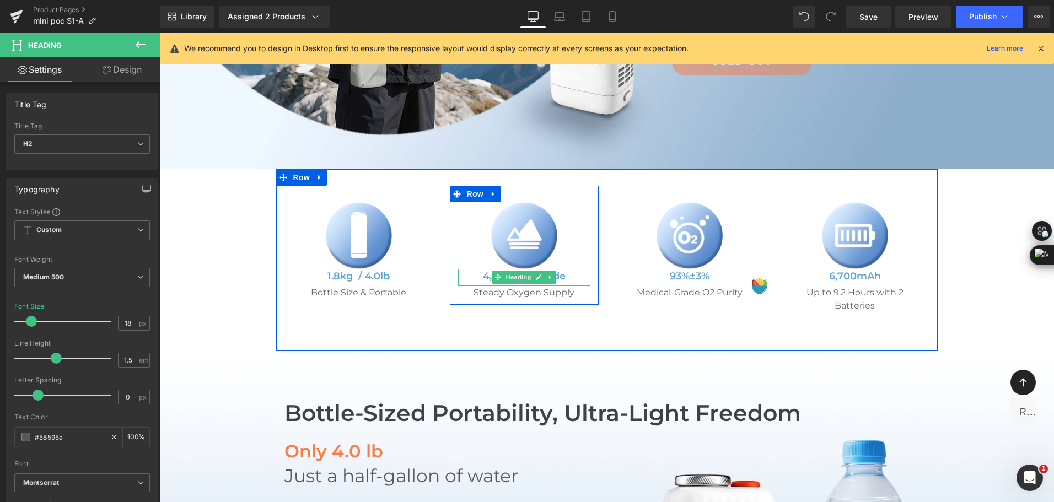
click at [479, 278] on h5 "4,000m Altitude" at bounding box center [524, 276] width 132 height 15
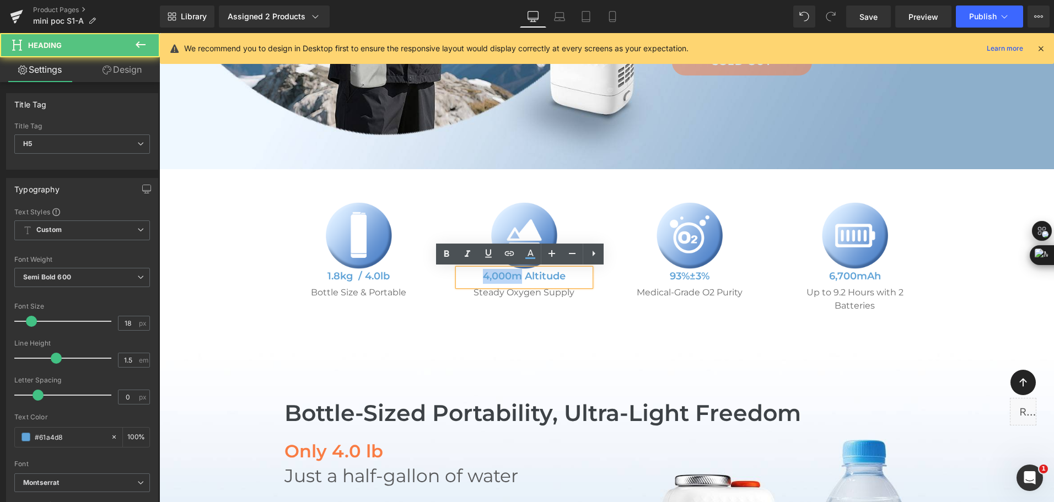
drag, startPoint x: 480, startPoint y: 279, endPoint x: 517, endPoint y: 278, distance: 36.4
click at [517, 278] on h5 "4,000m Altitude" at bounding box center [524, 276] width 132 height 15
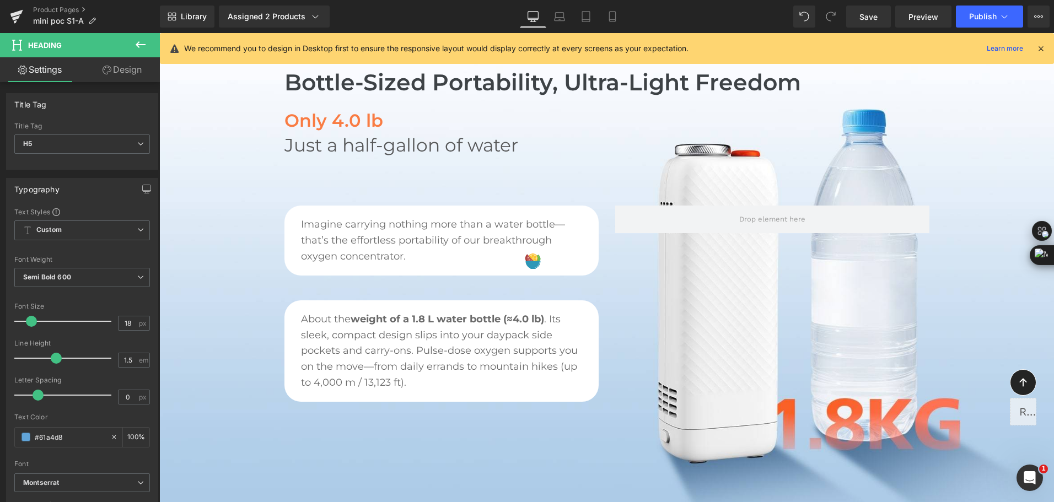
scroll to position [441, 0]
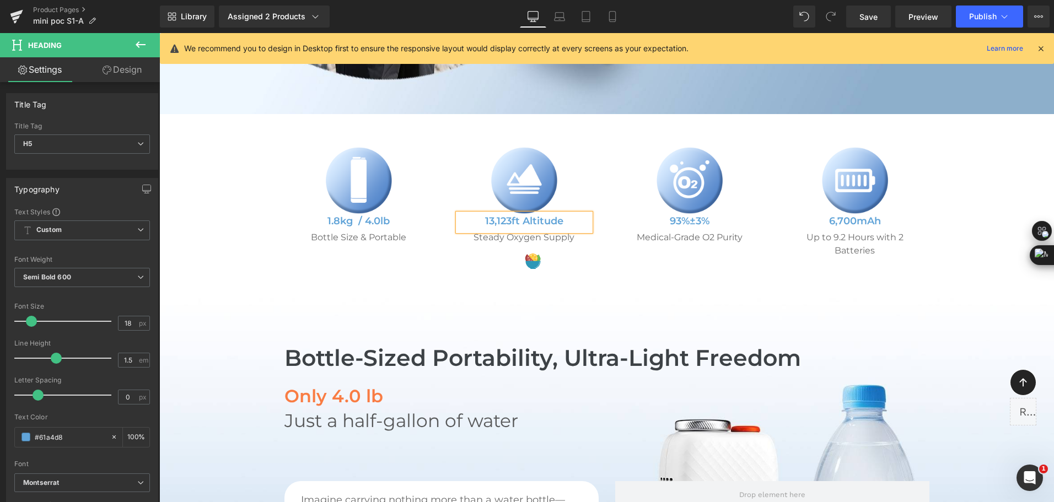
click at [507, 223] on h5 "13,123ft Altitude" at bounding box center [524, 221] width 132 height 15
click at [703, 14] on div "Library Assigned 2 Products Product Preview Mini Portable O2 Concentrator Mini …" at bounding box center [607, 17] width 894 height 22
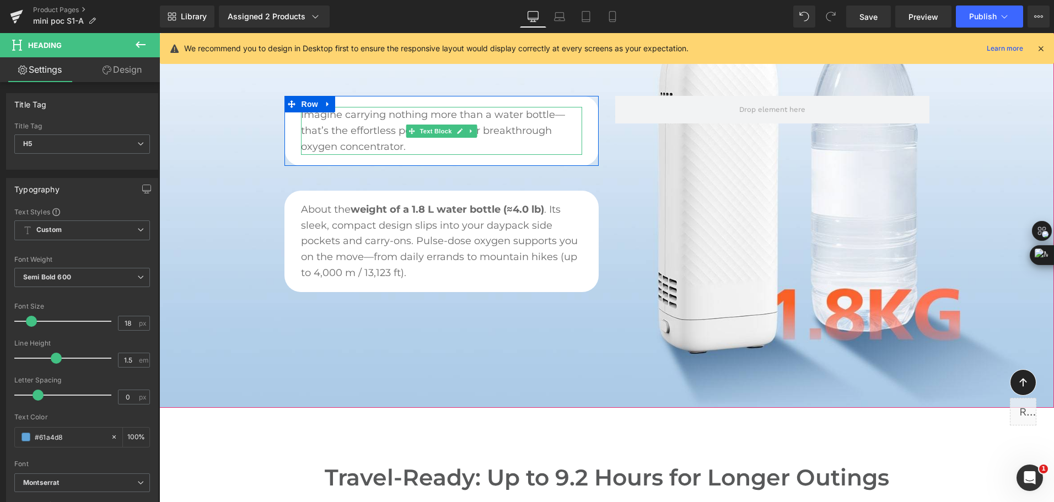
scroll to position [827, 0]
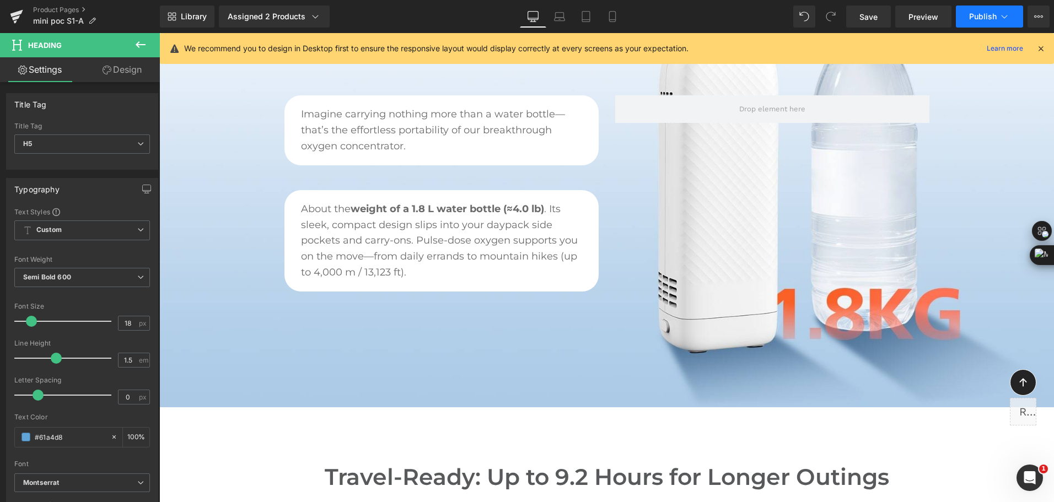
click at [982, 14] on span "Publish" at bounding box center [983, 16] width 28 height 9
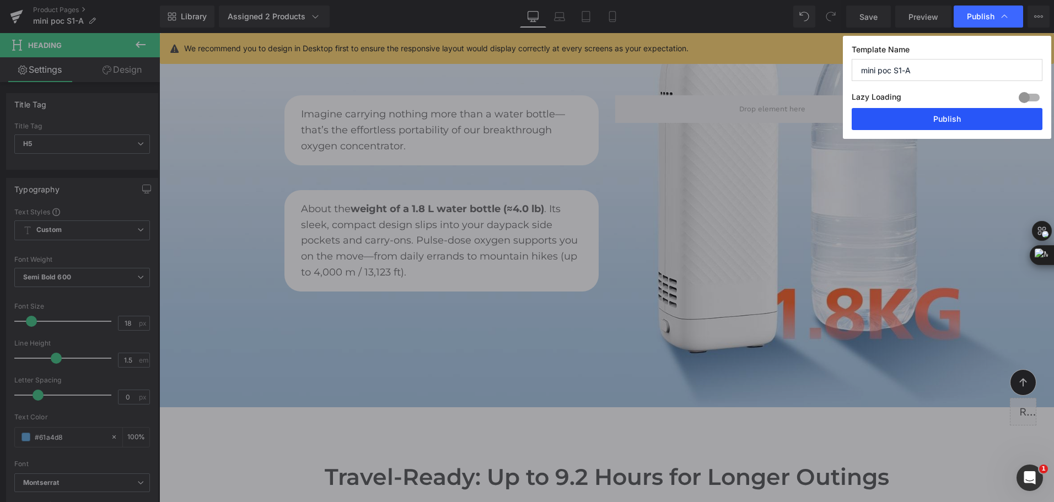
click at [961, 122] on button "Publish" at bounding box center [947, 119] width 191 height 22
